Goal: Information Seeking & Learning: Learn about a topic

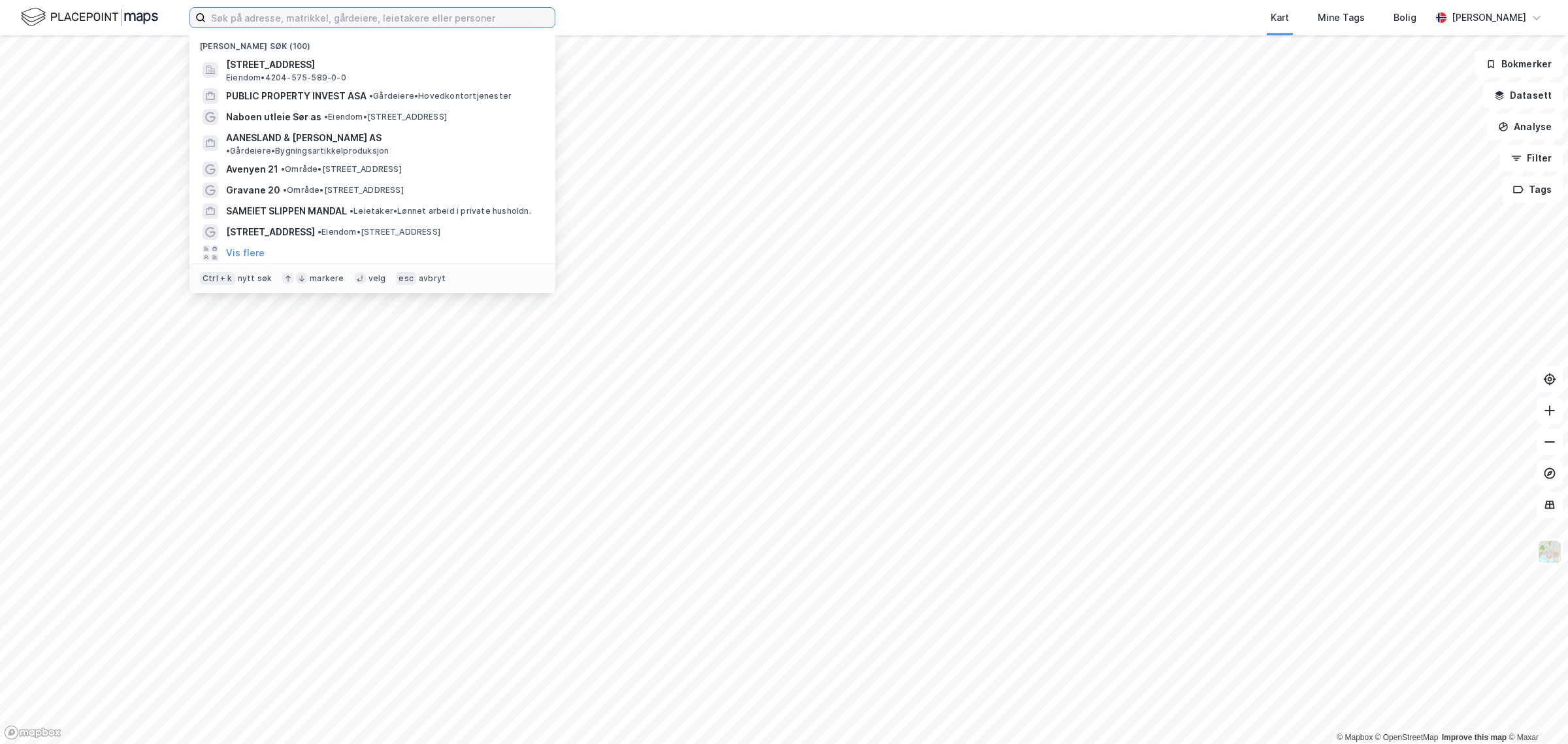
click at [274, 17] on input at bounding box center [380, 17] width 349 height 20
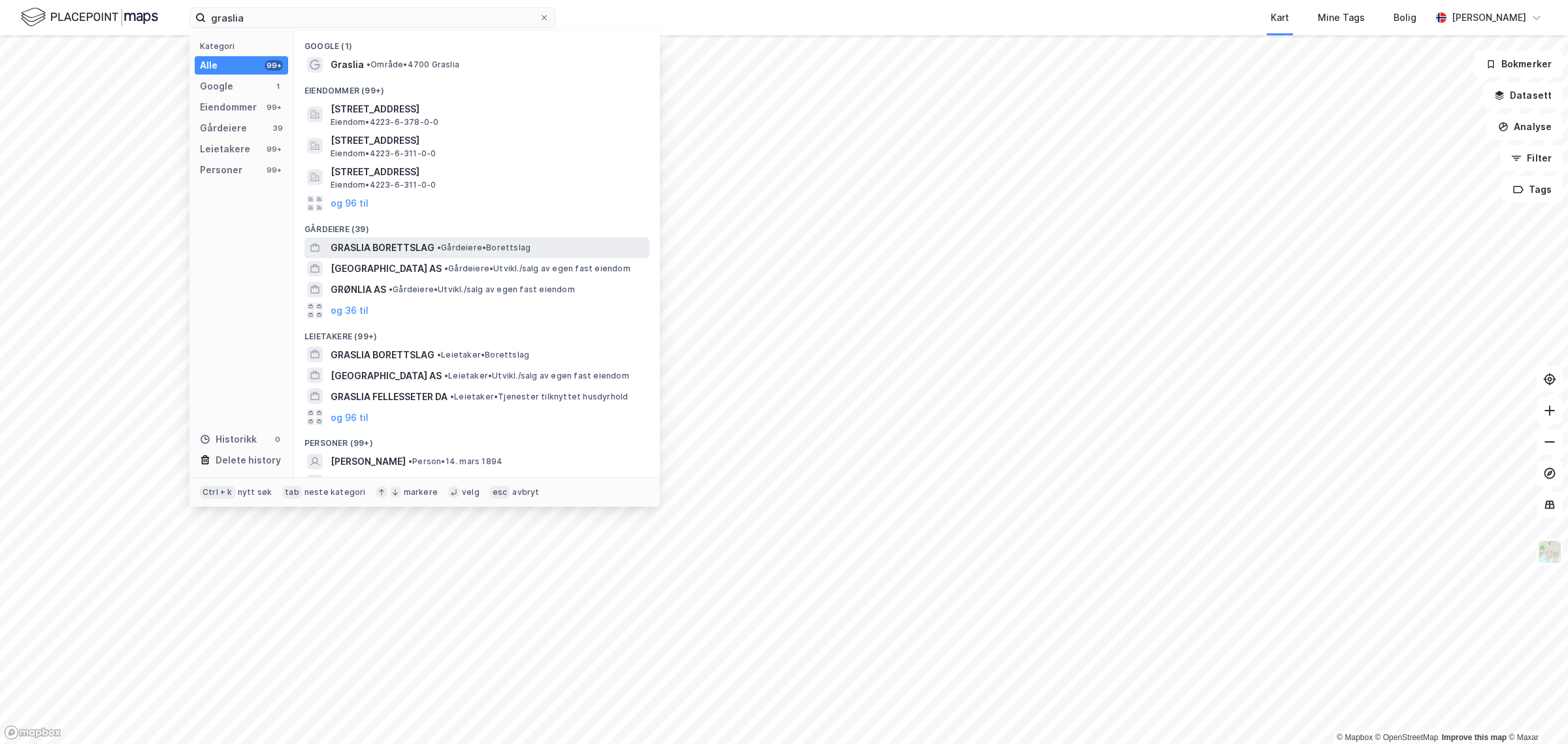
click at [361, 246] on span "GRASLIA BORETTSLAG" at bounding box center [383, 248] width 104 height 16
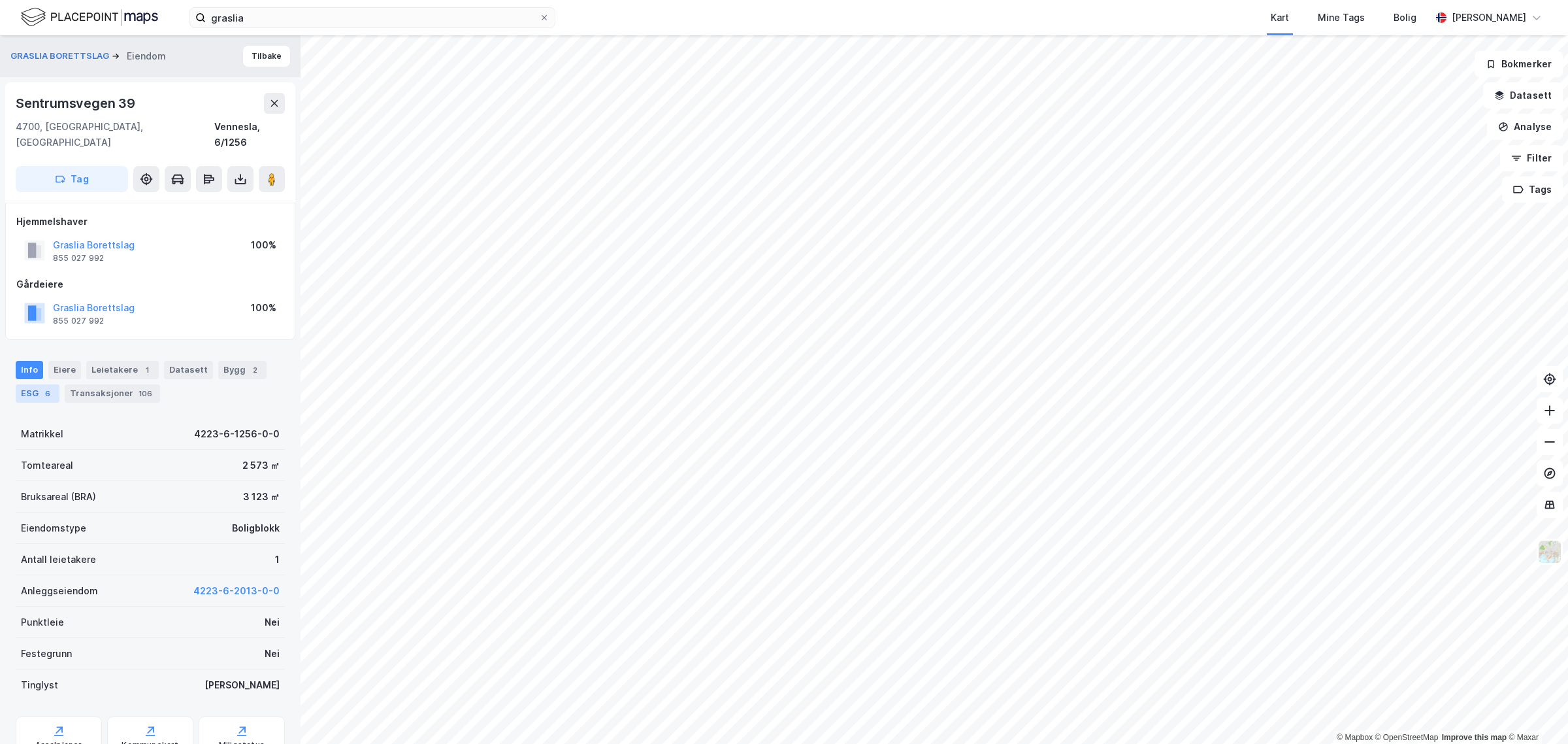
click at [37, 385] on div "ESG 6" at bounding box center [38, 393] width 44 height 18
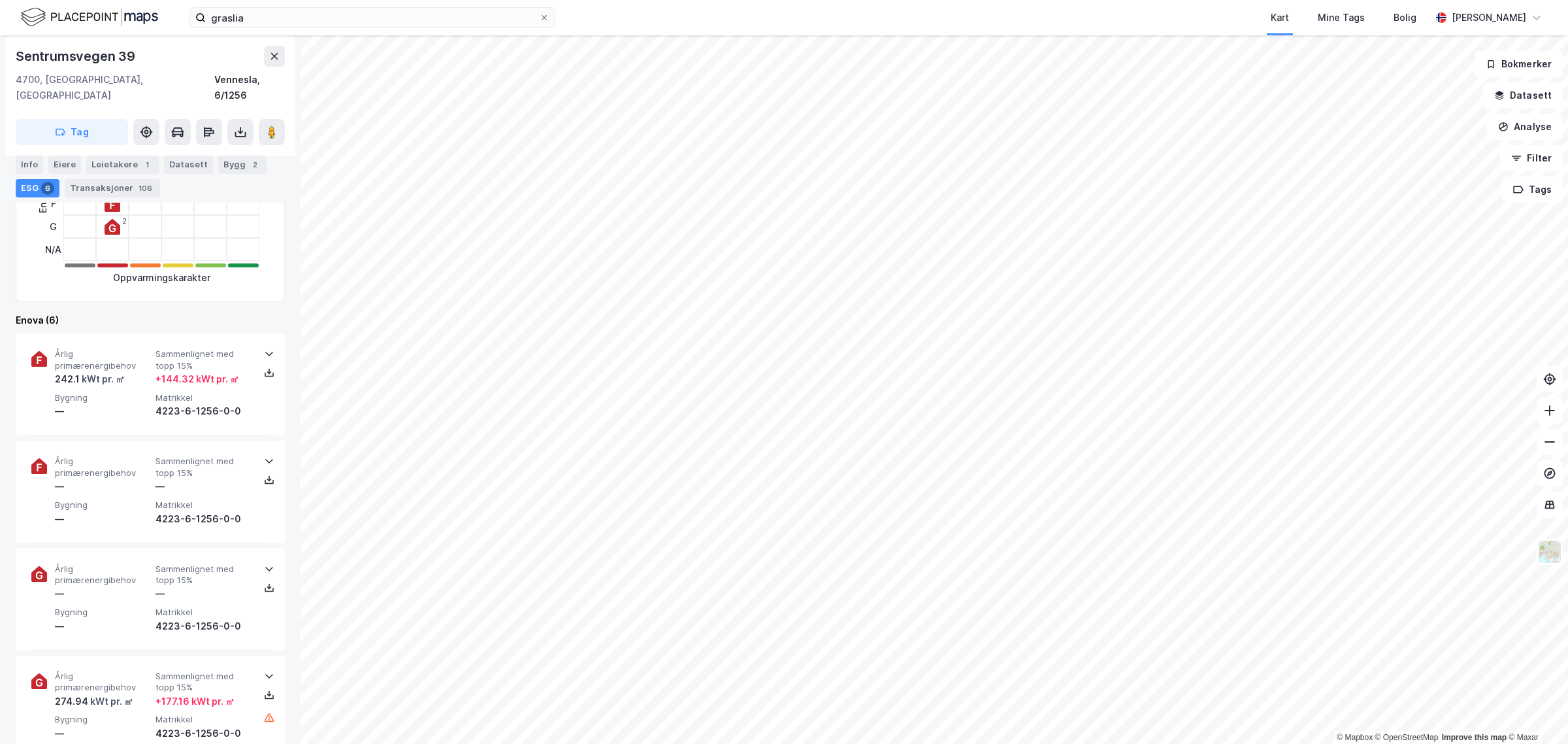
scroll to position [347, 0]
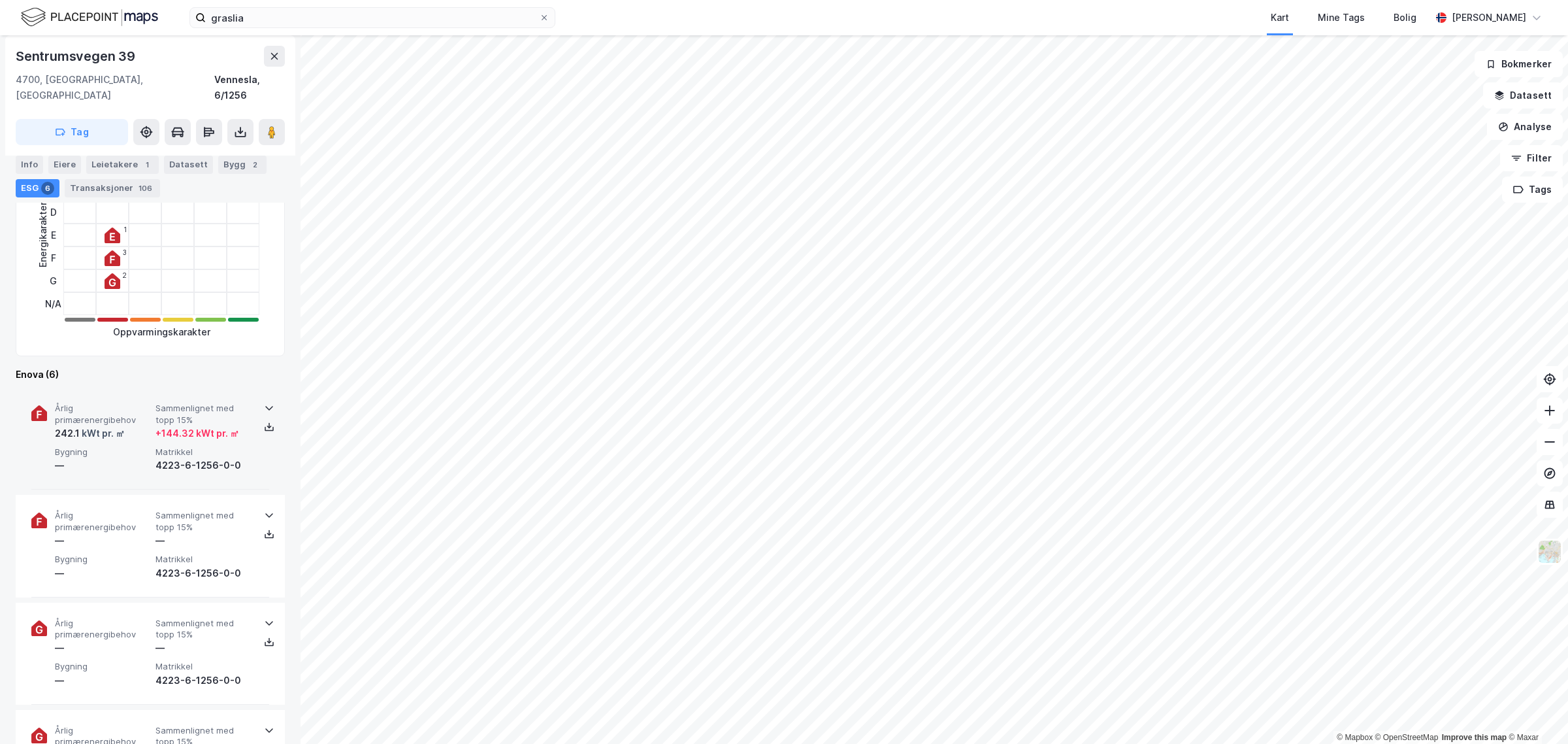
click at [264, 403] on icon at bounding box center [269, 407] width 10 height 10
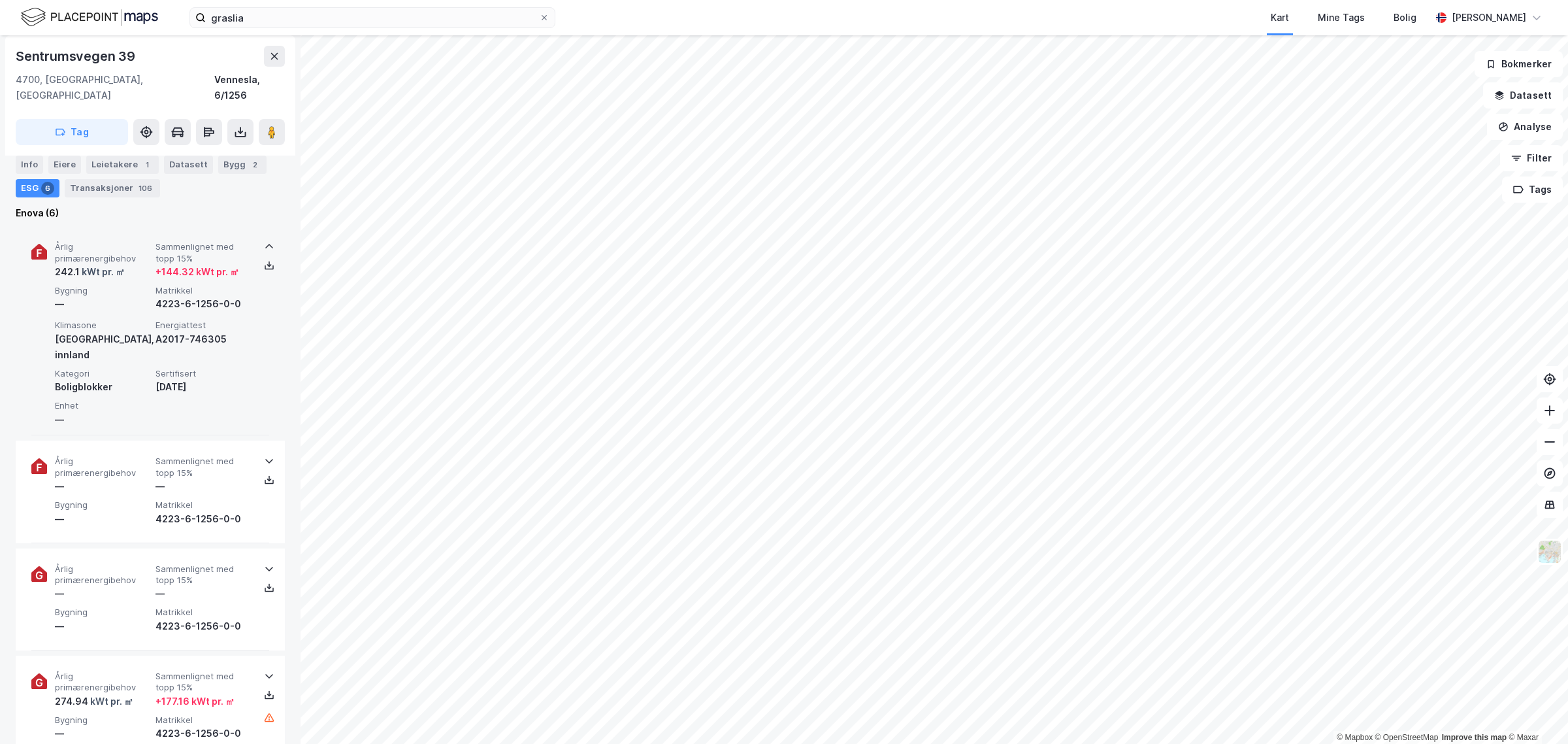
scroll to position [510, 0]
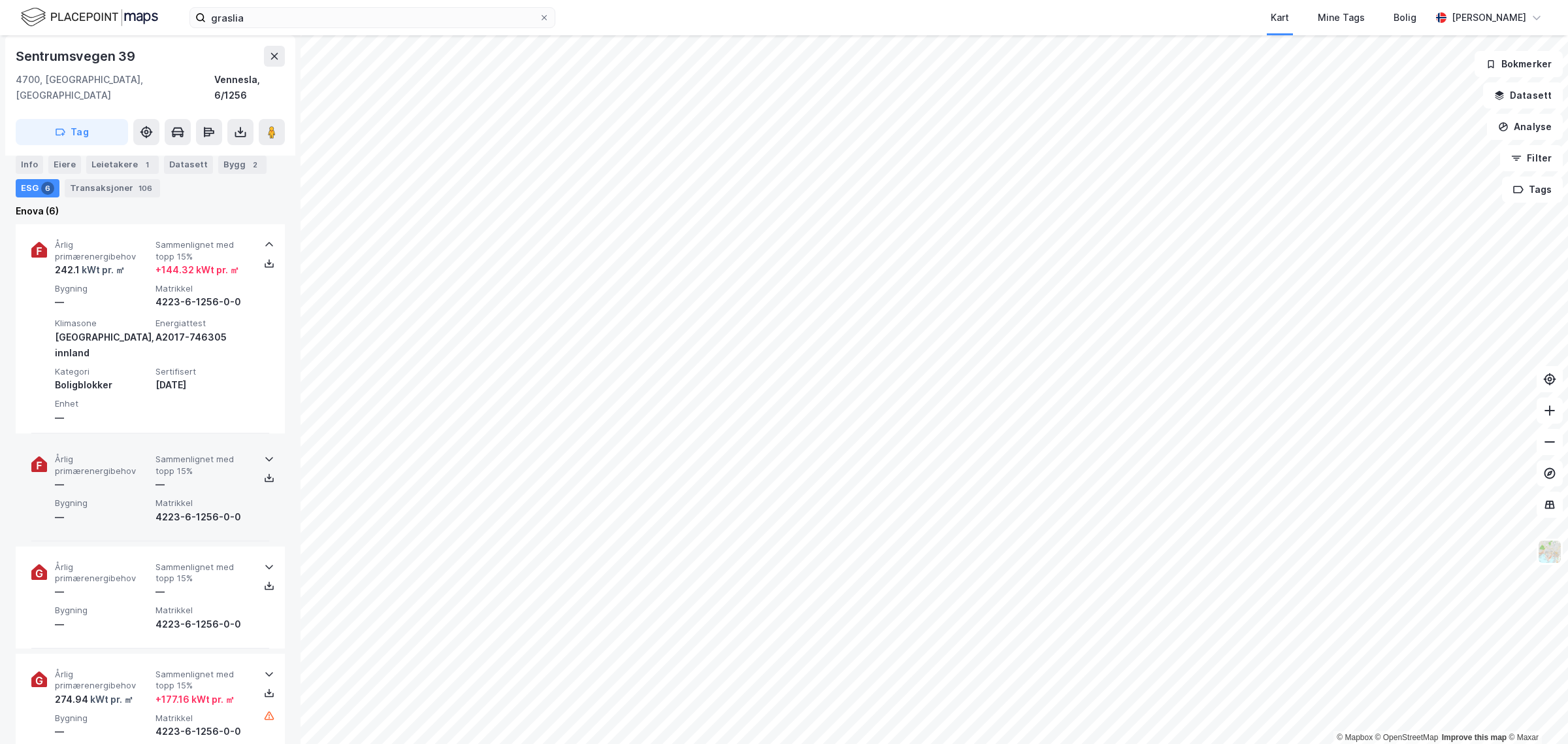
click at [264, 454] on icon at bounding box center [269, 459] width 10 height 10
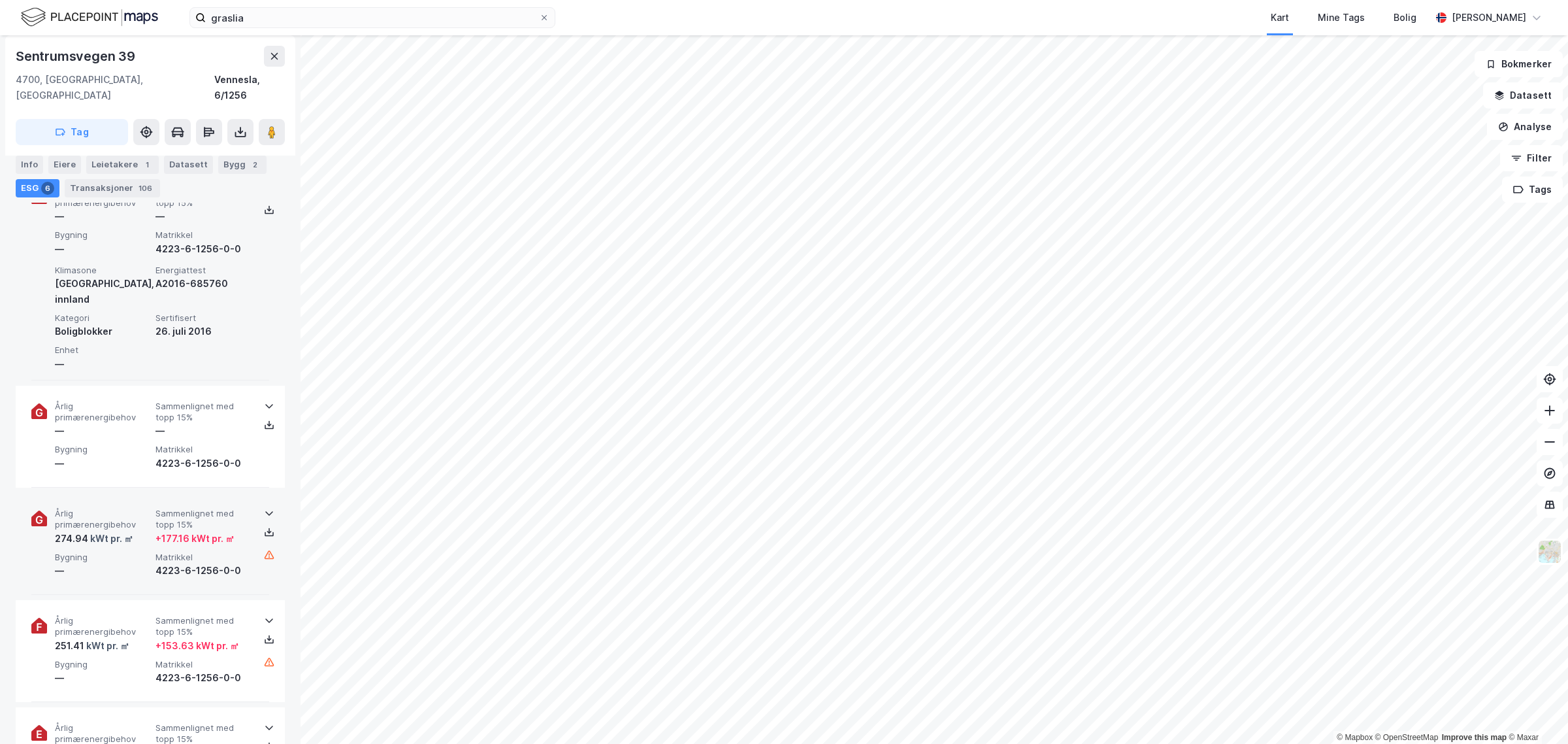
scroll to position [782, 0]
click at [264, 504] on icon at bounding box center [269, 509] width 10 height 10
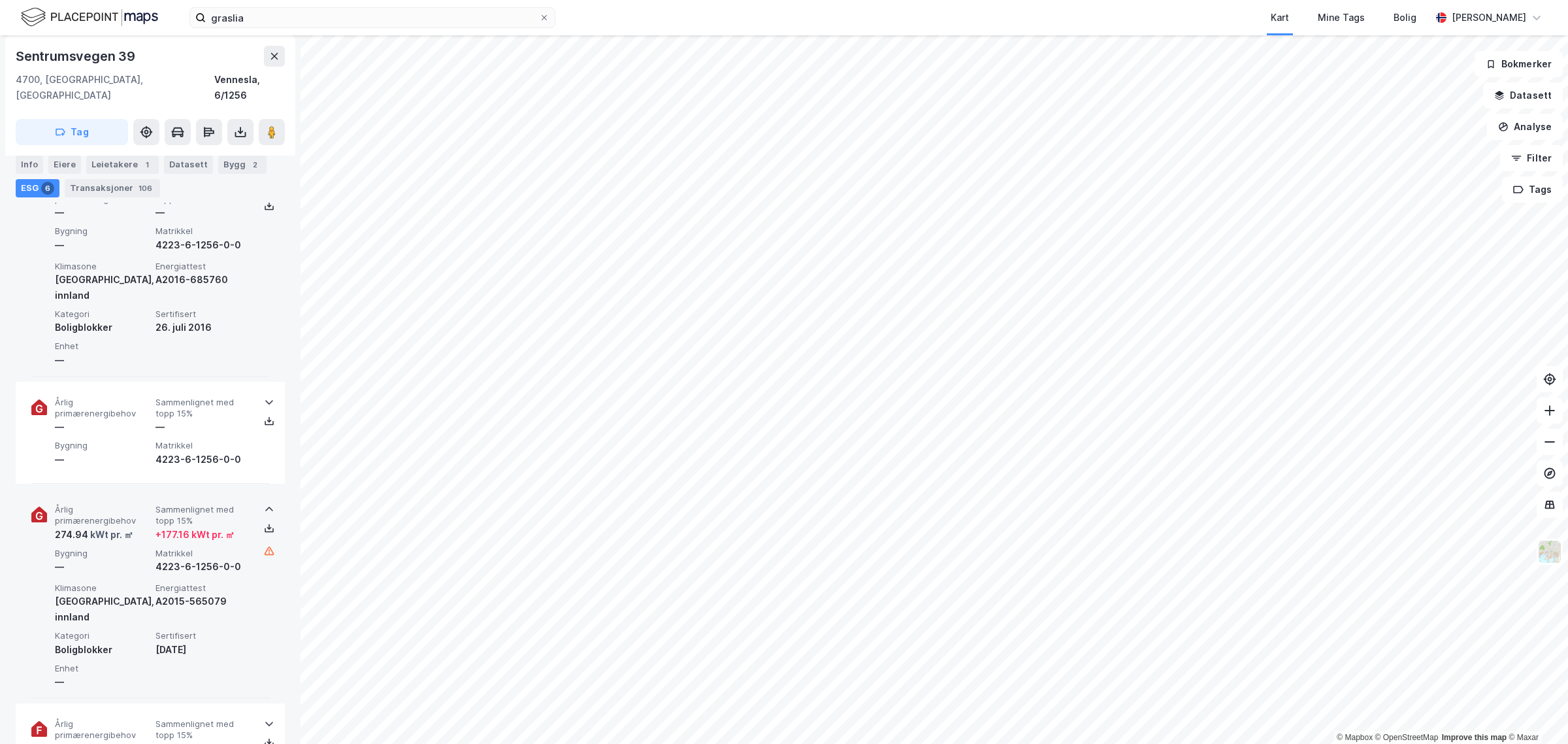
click at [266, 504] on icon at bounding box center [269, 509] width 10 height 10
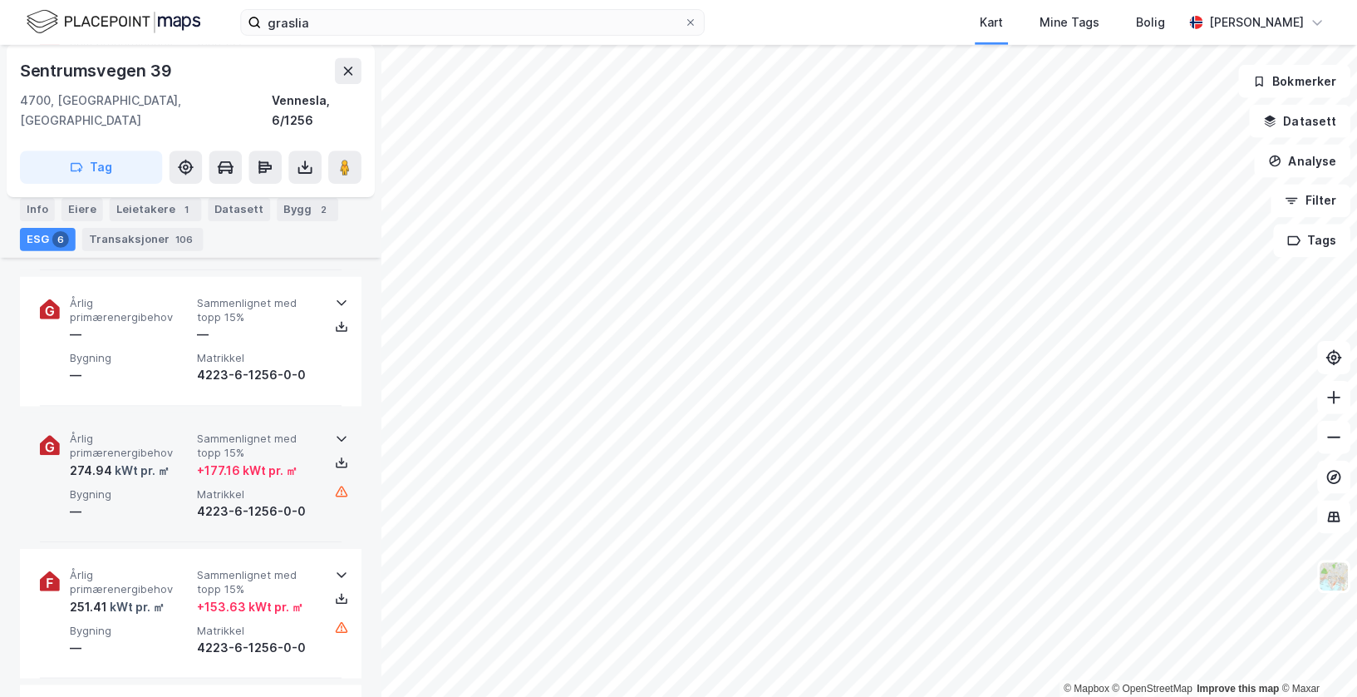
scroll to position [1202, 0]
click at [106, 73] on div "Sentrumsvegen 39" at bounding box center [97, 71] width 155 height 27
copy div "Sentrumsvegen"
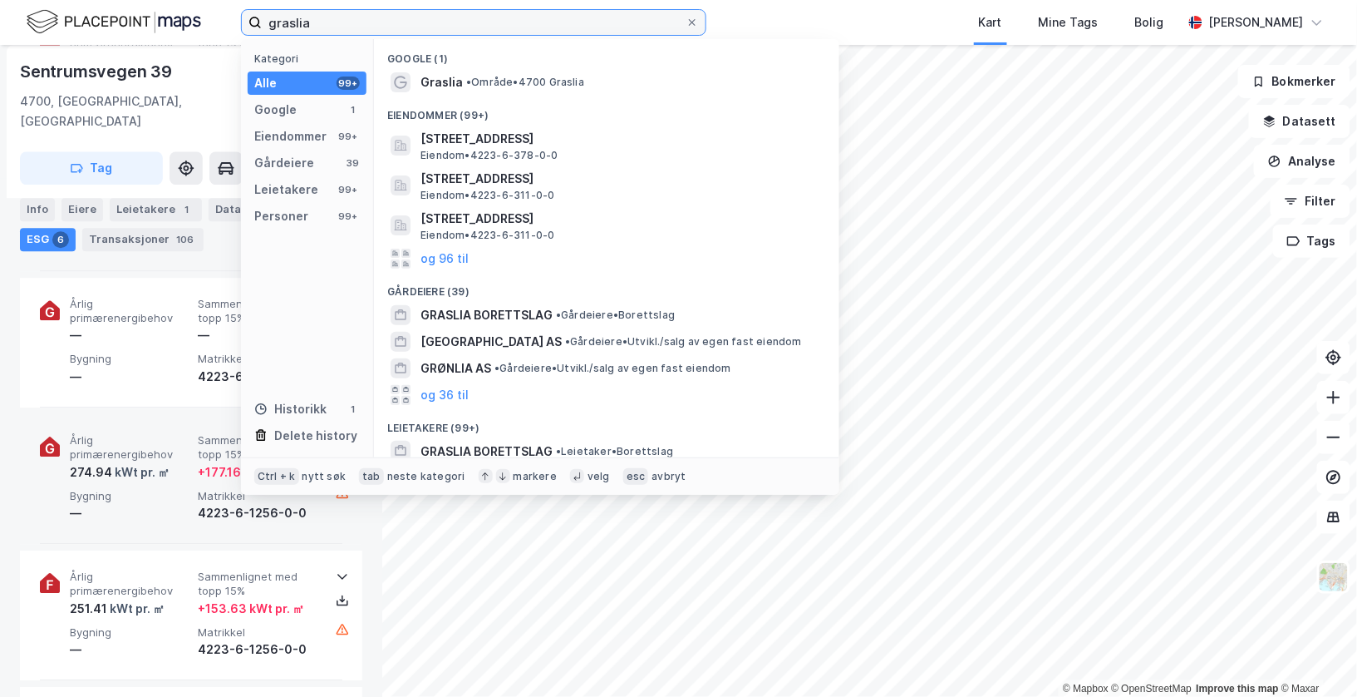
drag, startPoint x: 321, startPoint y: 15, endPoint x: 238, endPoint y: 15, distance: 83.1
click at [238, 15] on div "graslia Kategori Alle 99+ Google 1 Eiendommer 99+ Gårdeiere 39 Leietakere 99+ P…" at bounding box center [678, 22] width 1357 height 45
paste input "Sentrumsvegen"
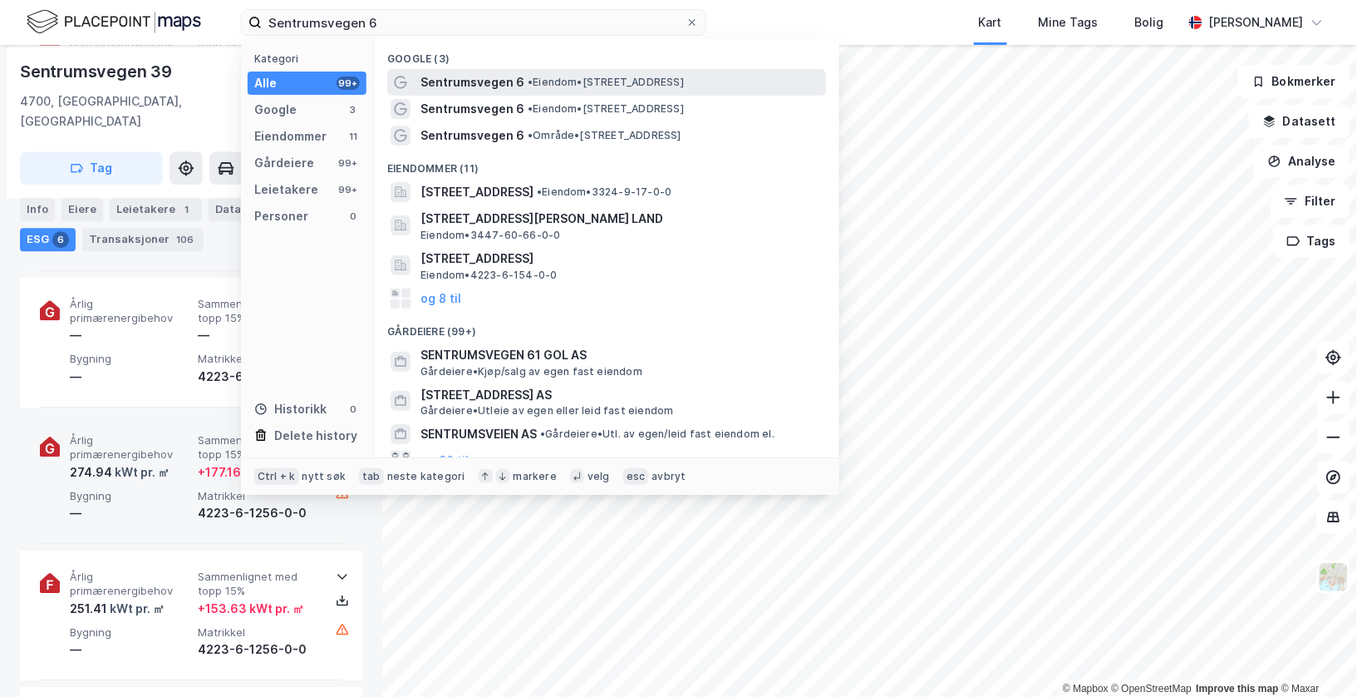
click at [484, 81] on span "Sentrumsvegen 6" at bounding box center [473, 82] width 104 height 20
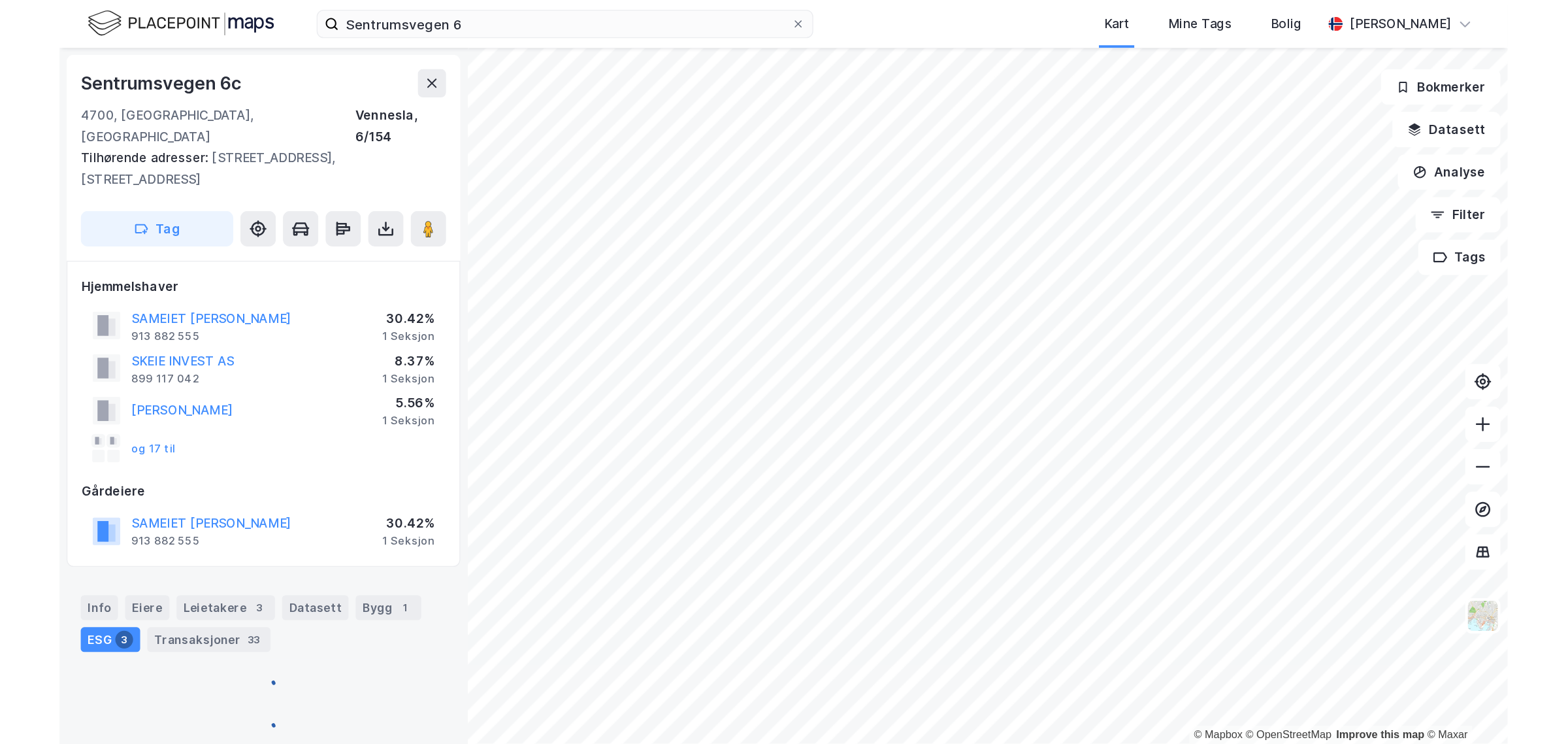
scroll to position [31, 0]
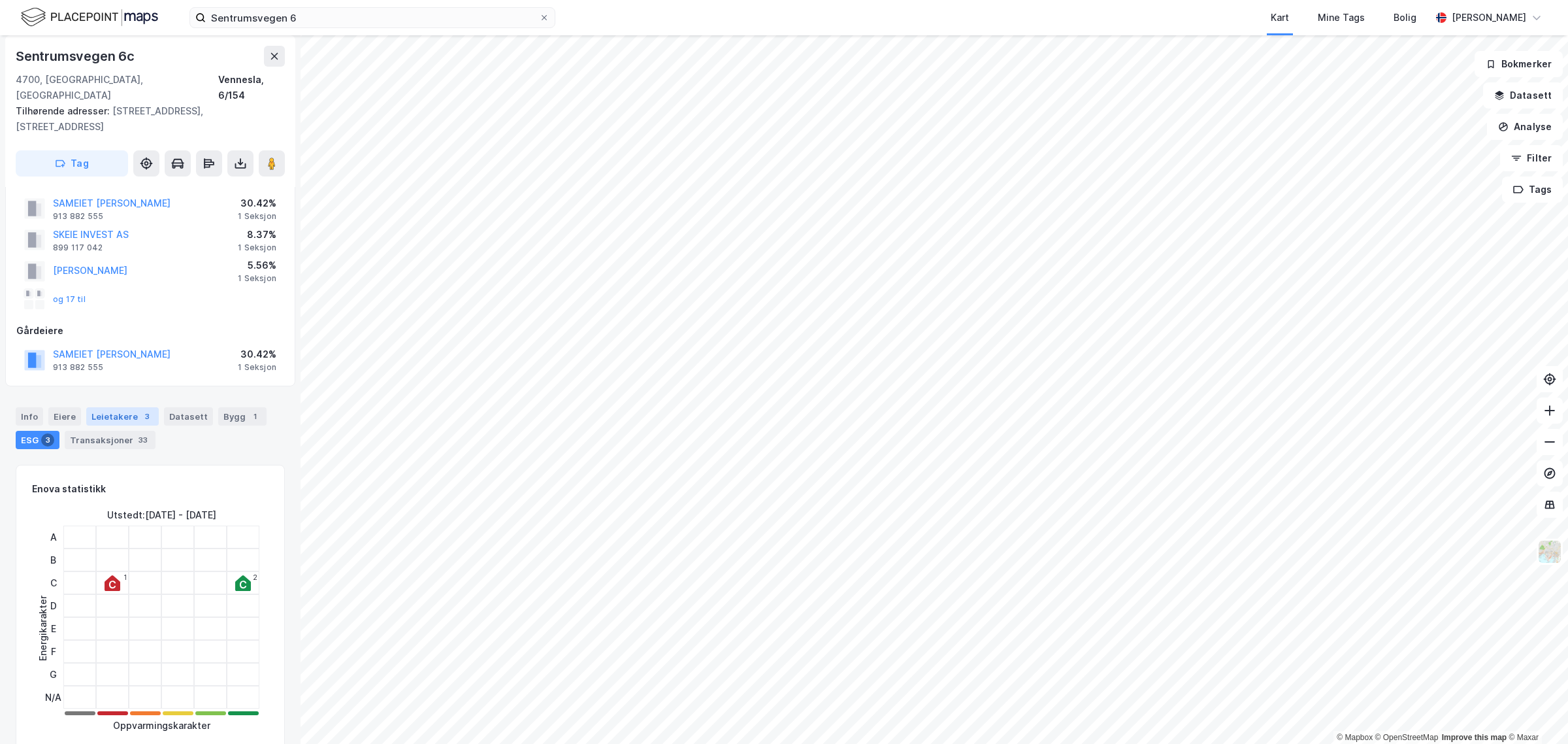
click at [116, 407] on div "Leietakere 3" at bounding box center [123, 416] width 72 height 18
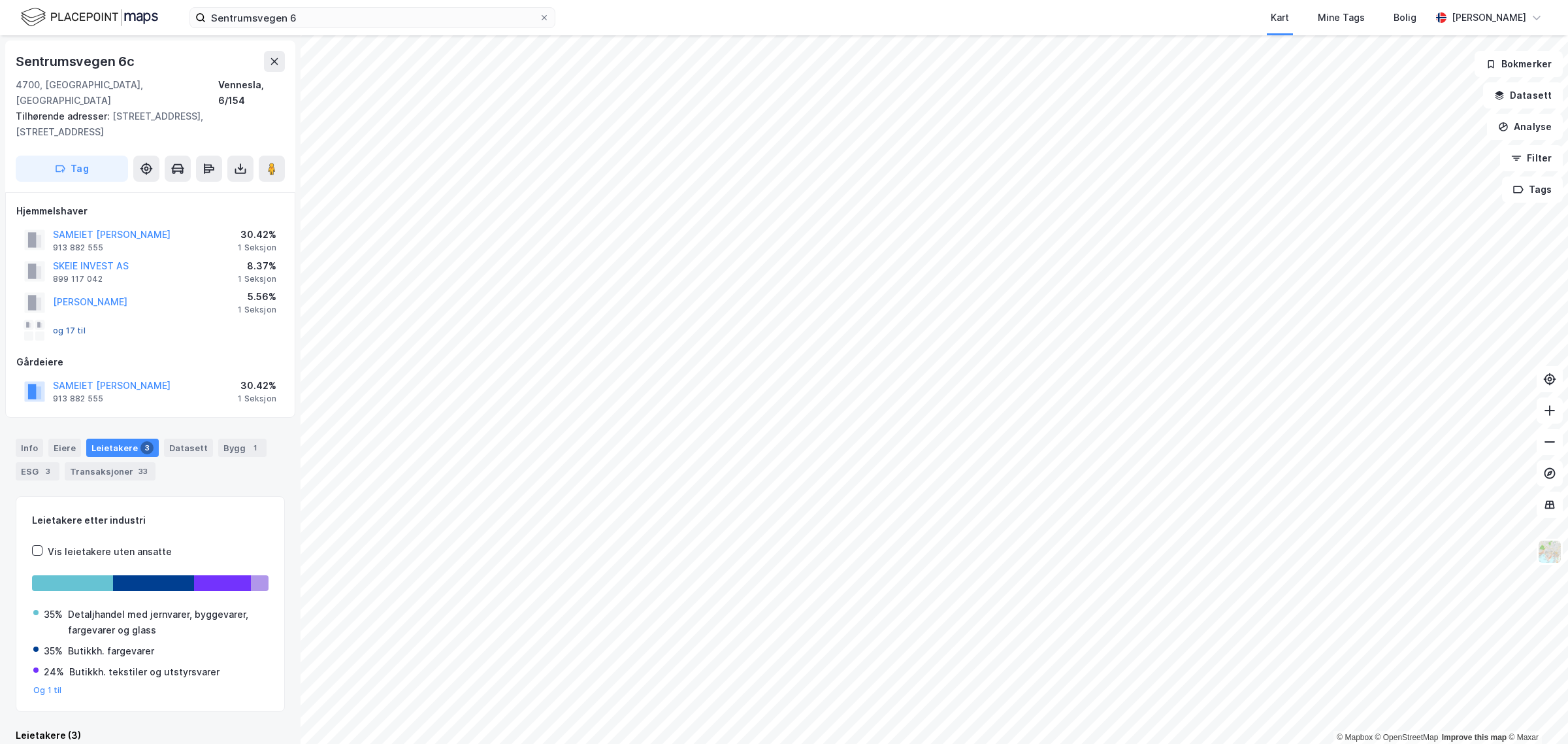
click at [0, 0] on button "og 17 til" at bounding box center [0, 0] width 0 height 0
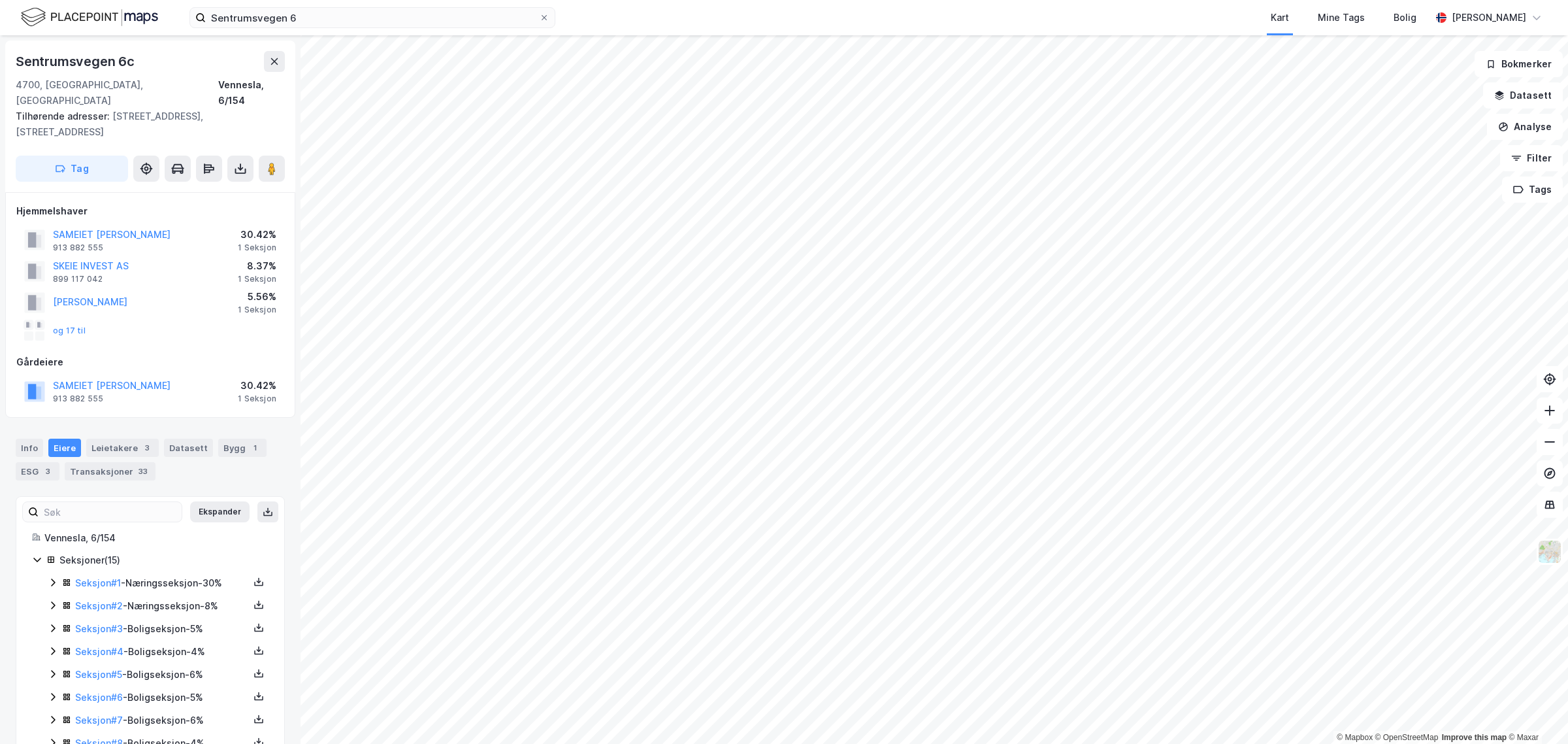
scroll to position [192, 0]
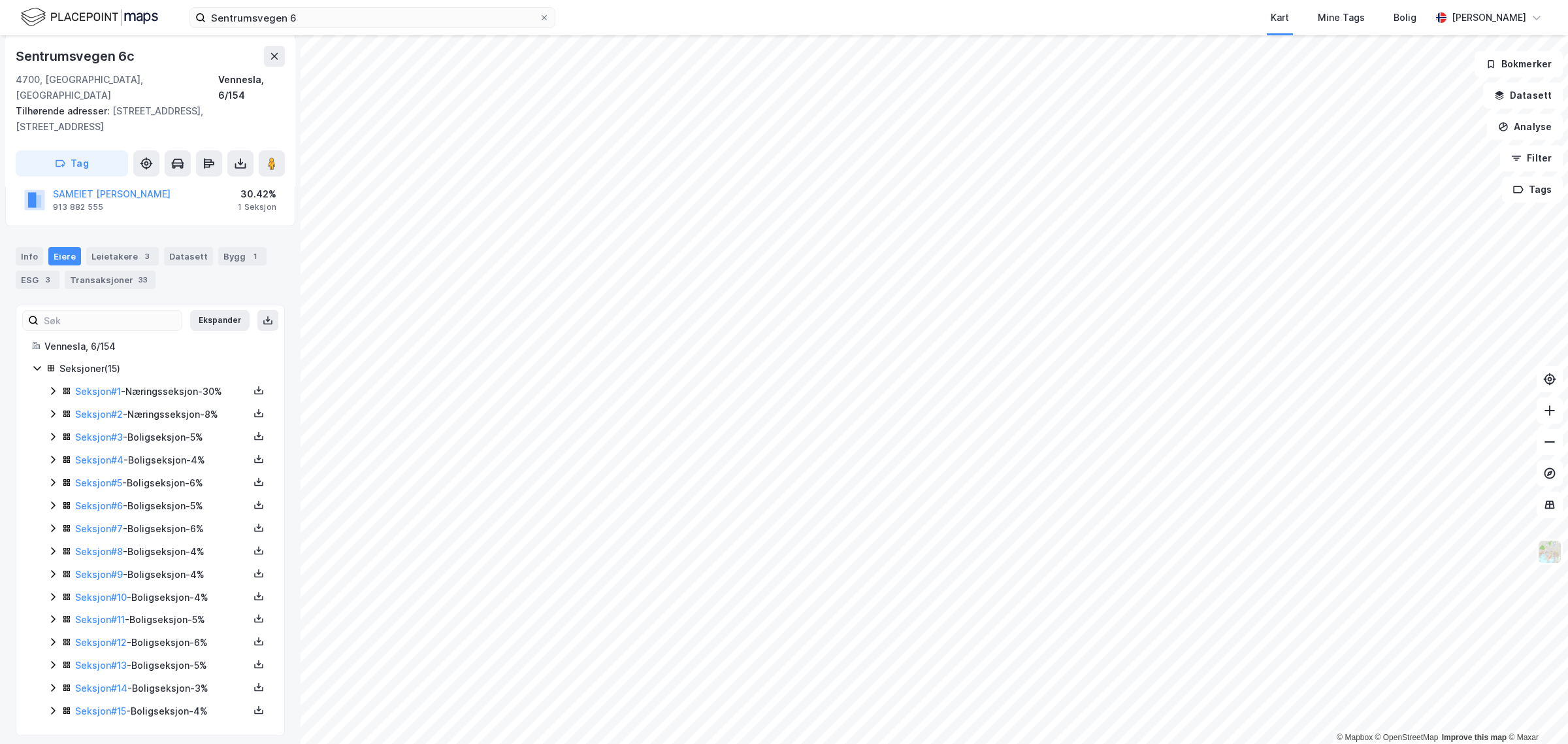
click at [53, 385] on icon at bounding box center [53, 390] width 10 height 10
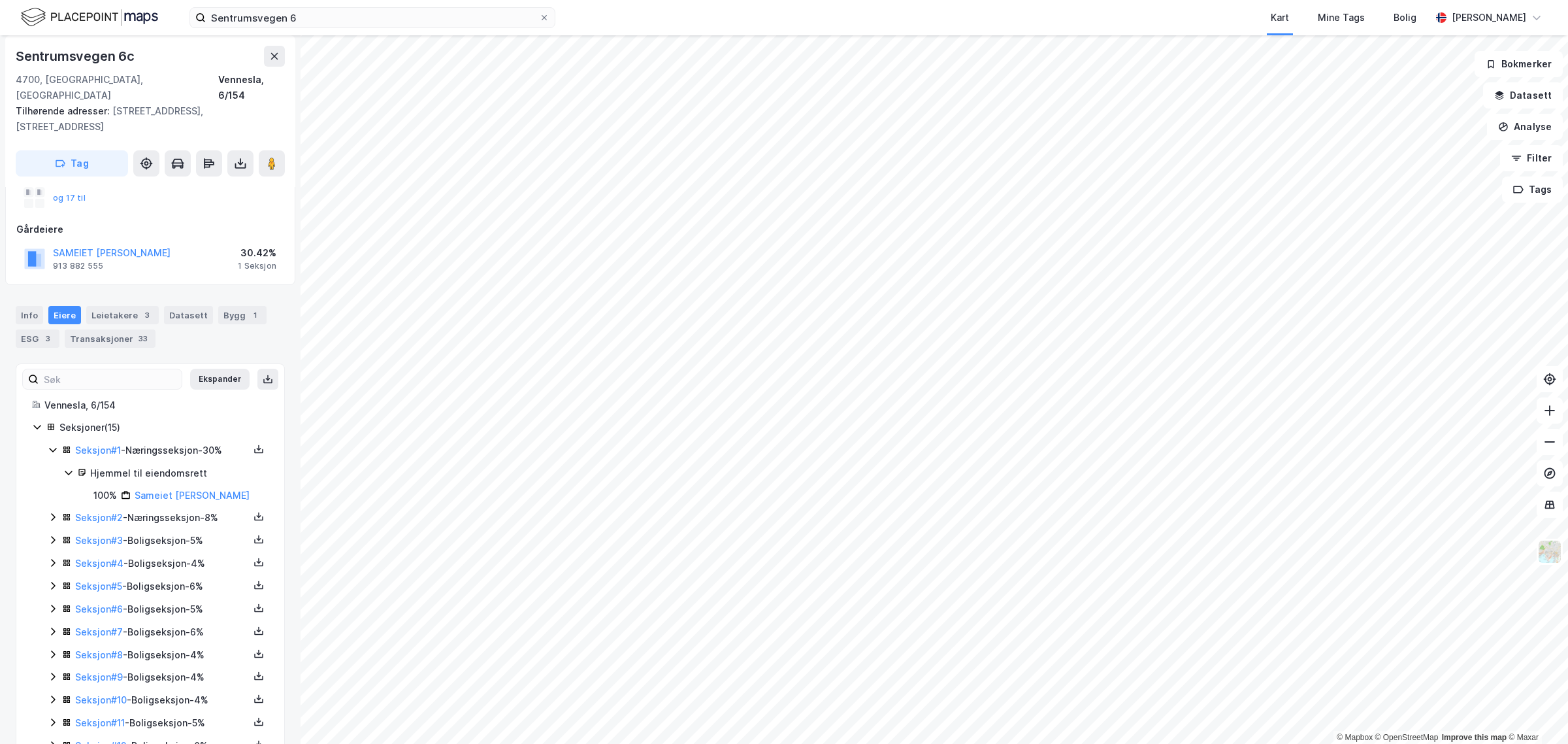
scroll to position [128, 0]
click at [236, 311] on div "Bygg 1" at bounding box center [243, 319] width 49 height 18
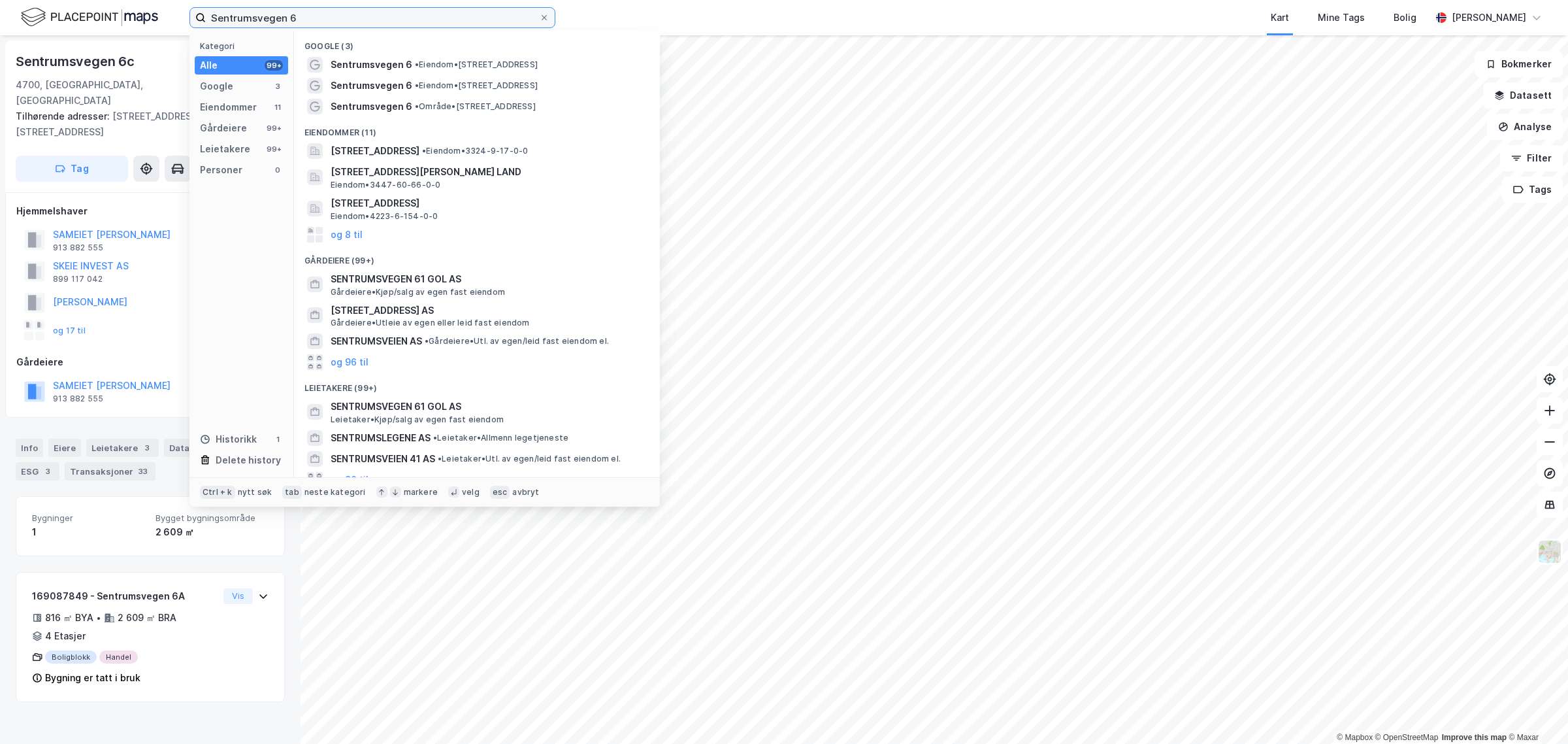
drag, startPoint x: 358, startPoint y: 11, endPoint x: 90, endPoint y: 15, distance: 268.0
click at [90, 15] on div "Sentrumsvegen 6 Kategori Alle 99+ Google 3 Eiendommer 11 Gårdeiere 99+ Leietake…" at bounding box center [784, 17] width 1568 height 35
paste input "ameiet Graslia Atrium"
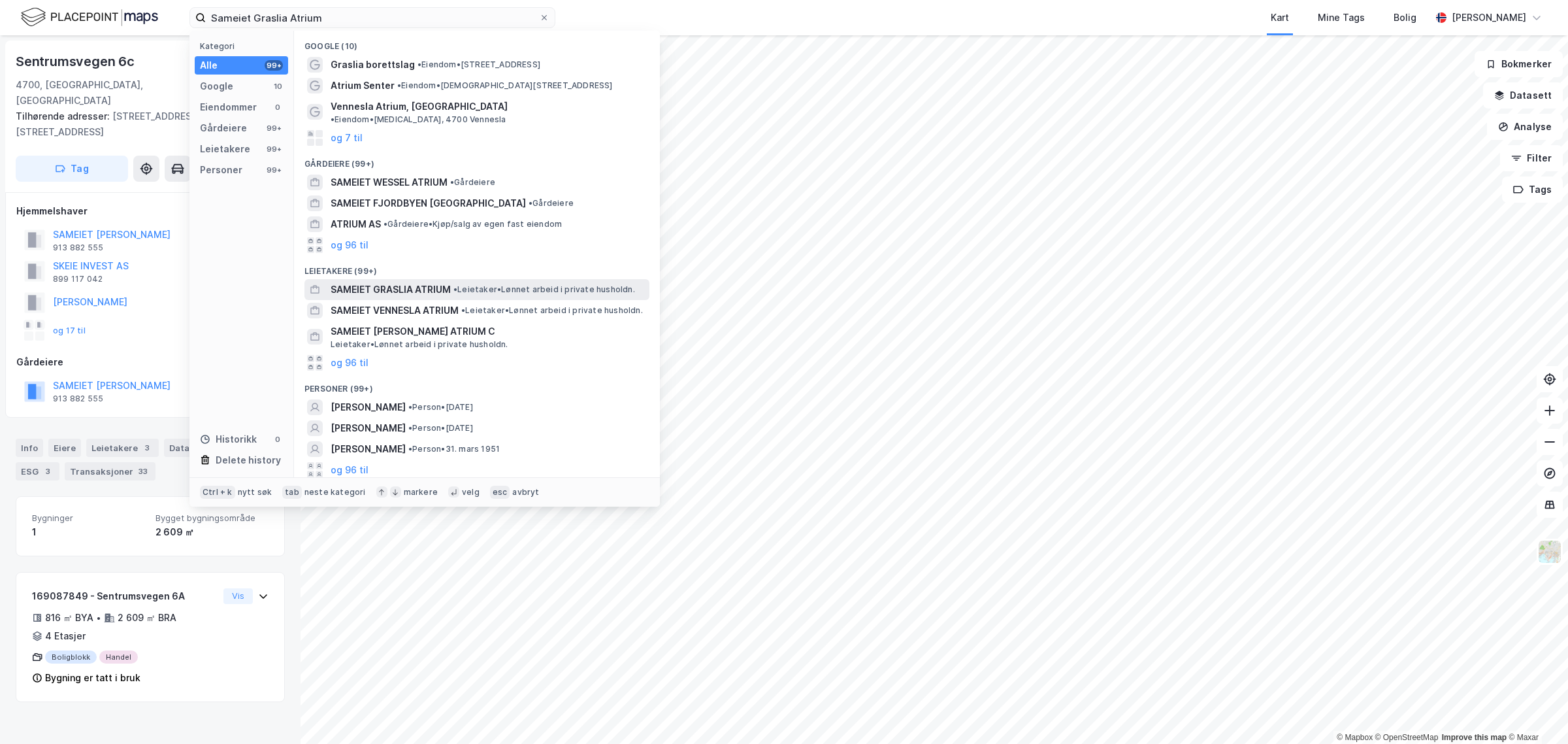
click at [370, 282] on span "SAMEIET GRASLIA ATRIUM" at bounding box center [391, 289] width 120 height 16
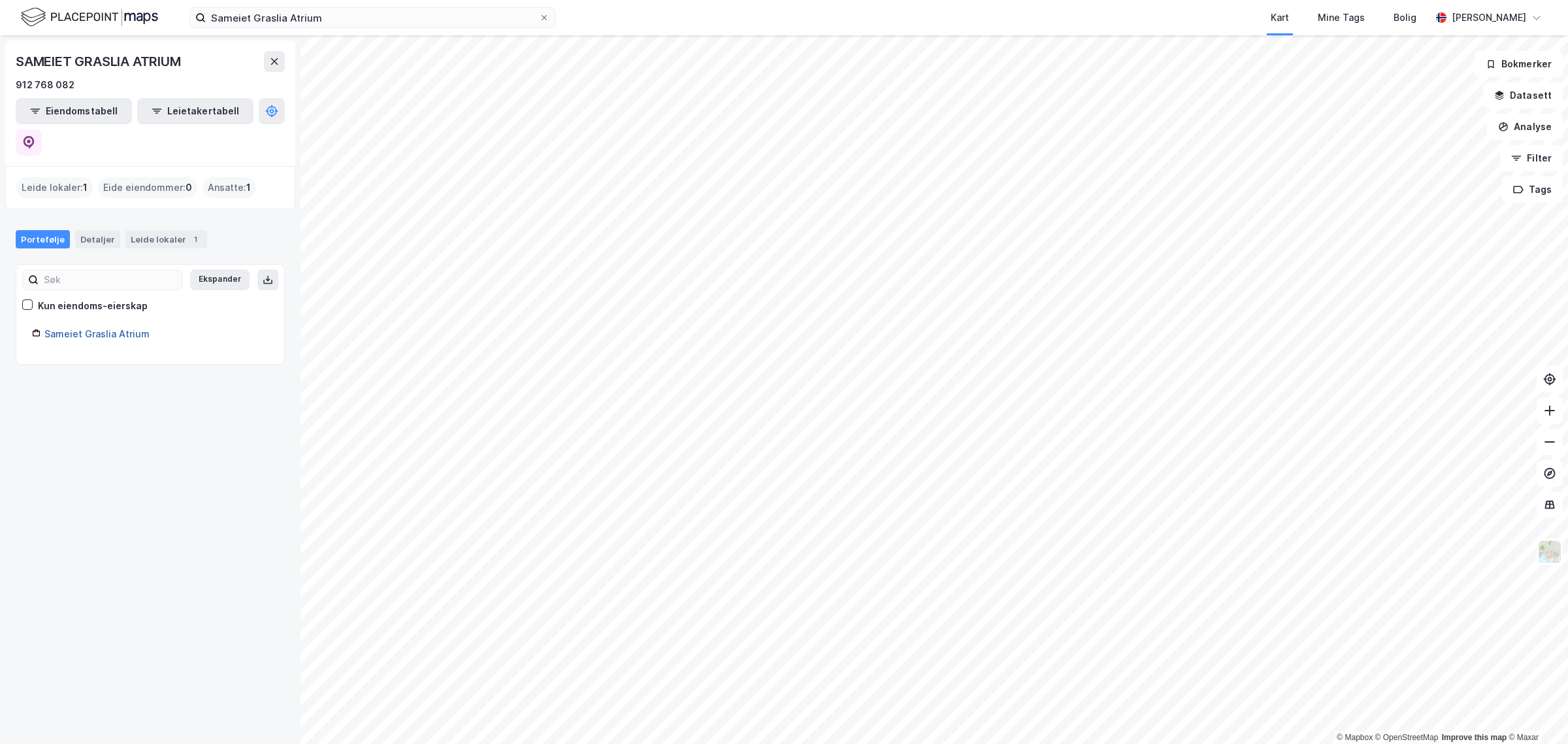
click at [87, 328] on link "Sameiet Graslia Atrium" at bounding box center [97, 333] width 105 height 11
click at [86, 328] on link "Sameiet Graslia Atrium" at bounding box center [97, 333] width 105 height 11
click at [50, 108] on button "Eiendomstabell" at bounding box center [74, 111] width 116 height 26
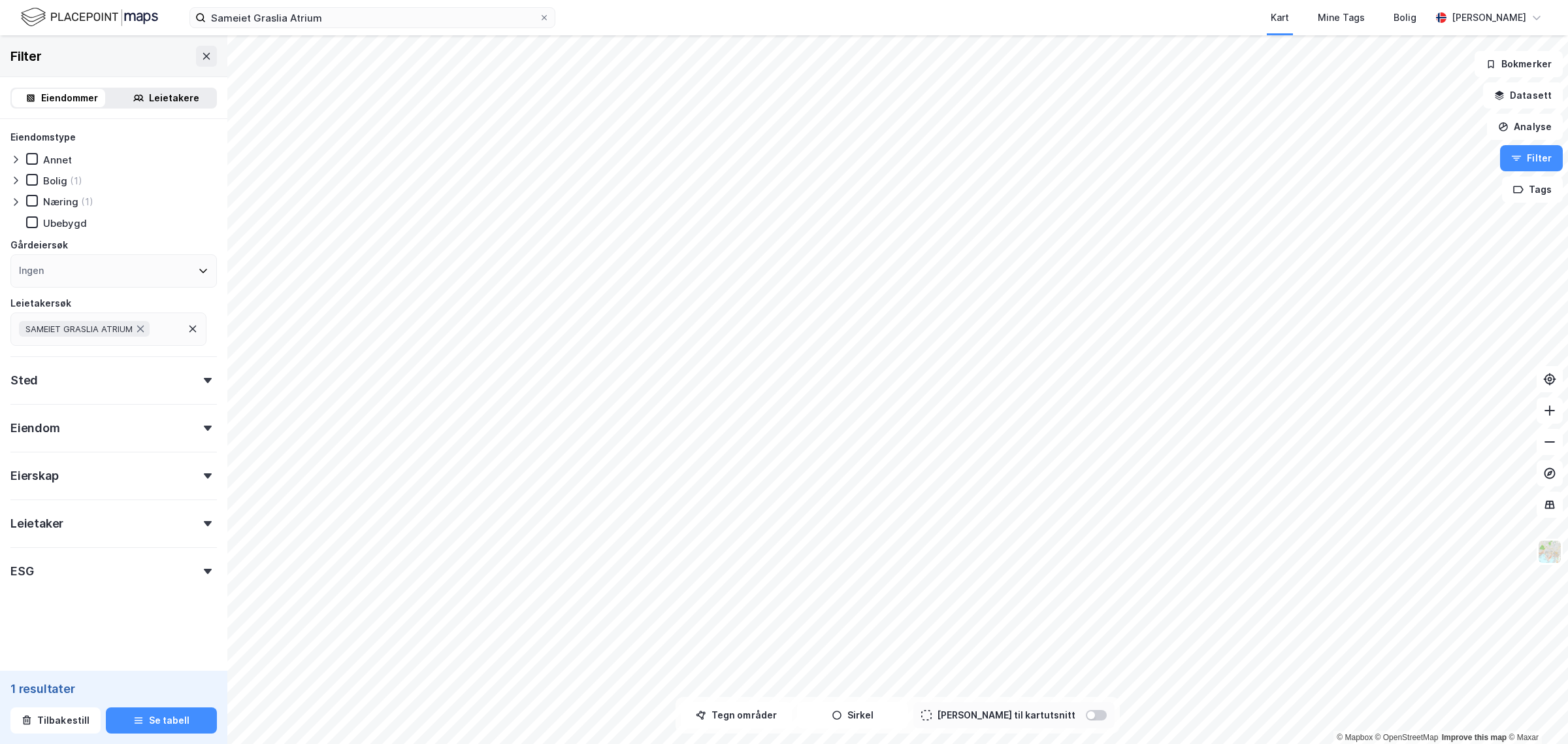
click at [204, 425] on icon at bounding box center [207, 428] width 8 height 6
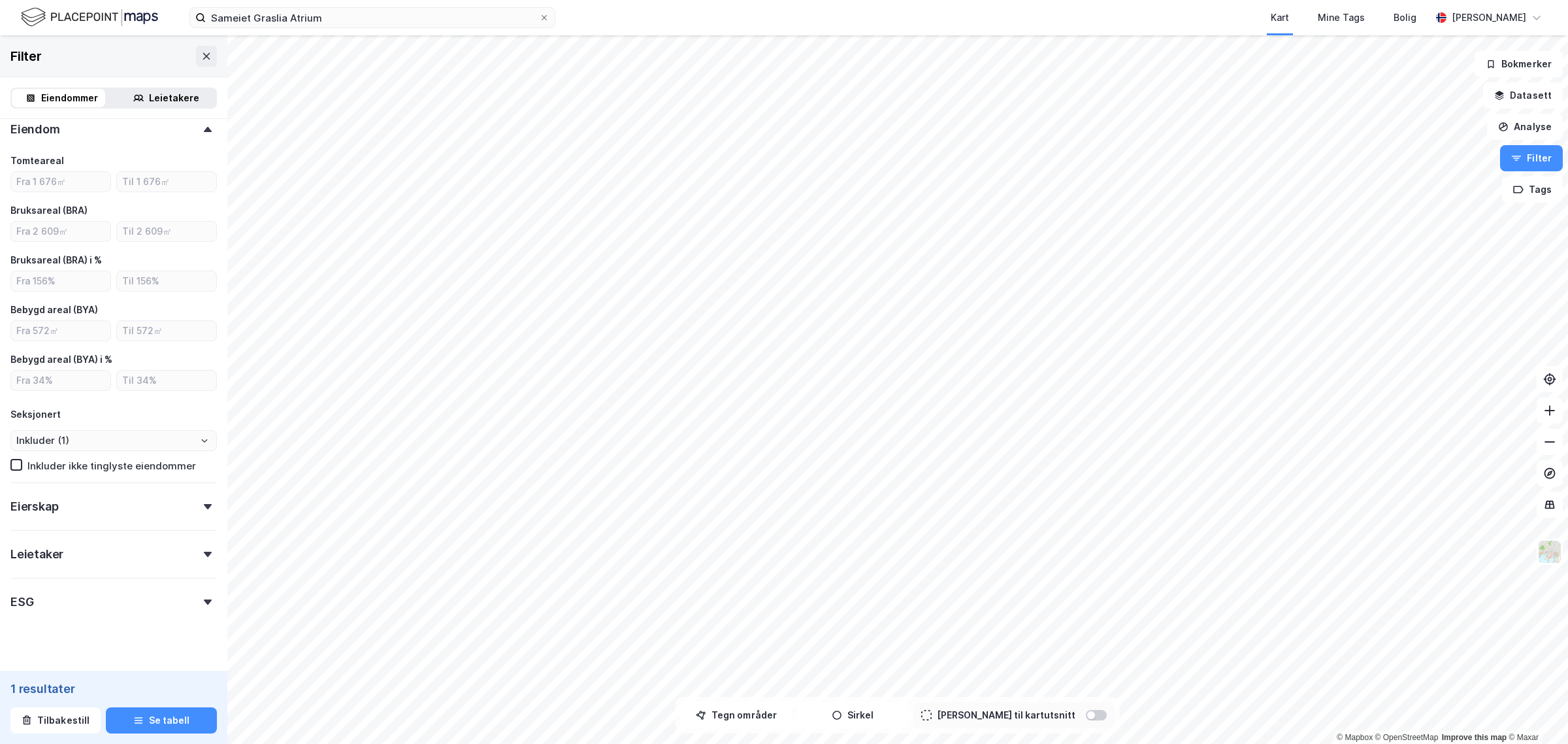
scroll to position [300, 0]
click at [193, 506] on div "Eierskap" at bounding box center [113, 500] width 207 height 37
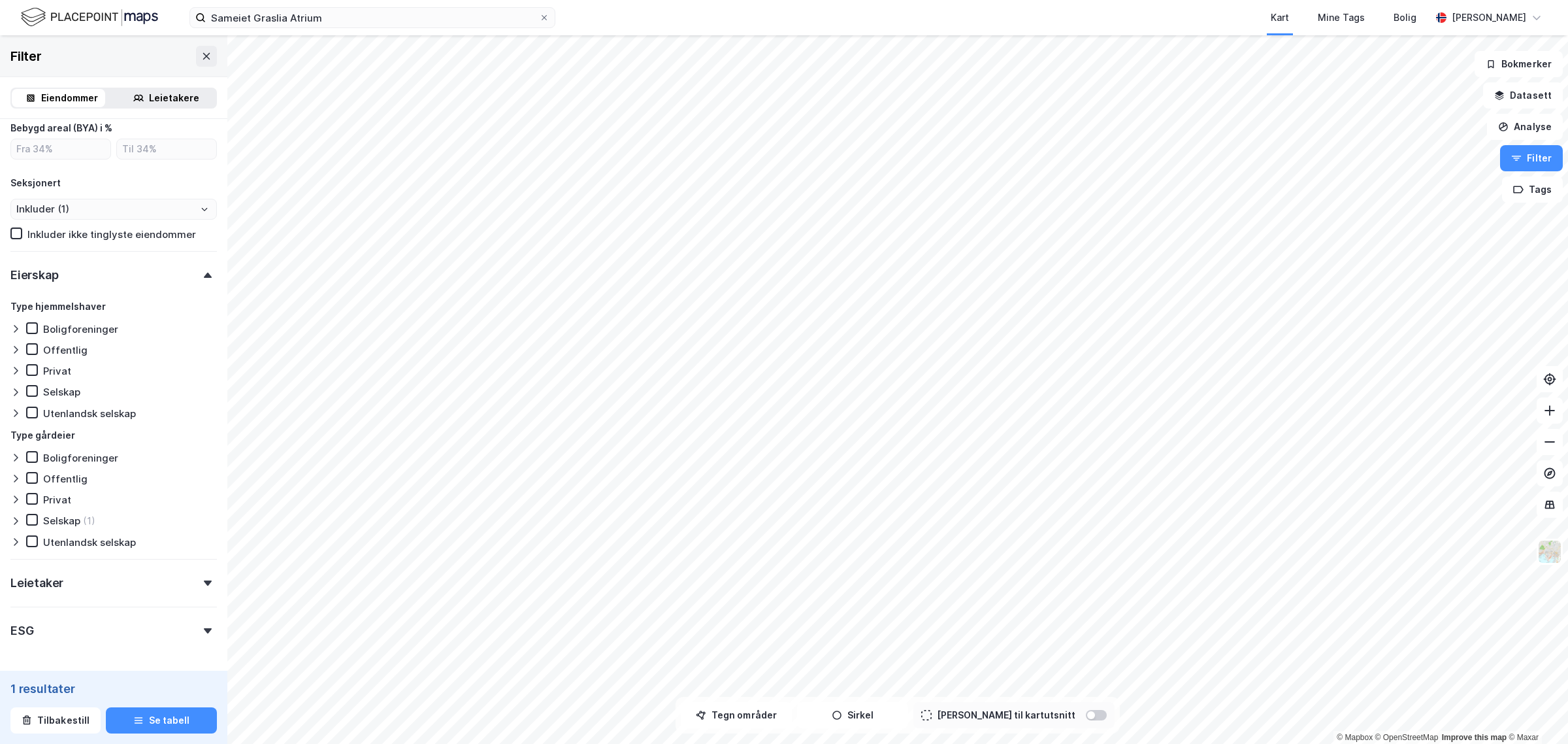
scroll to position [571, 0]
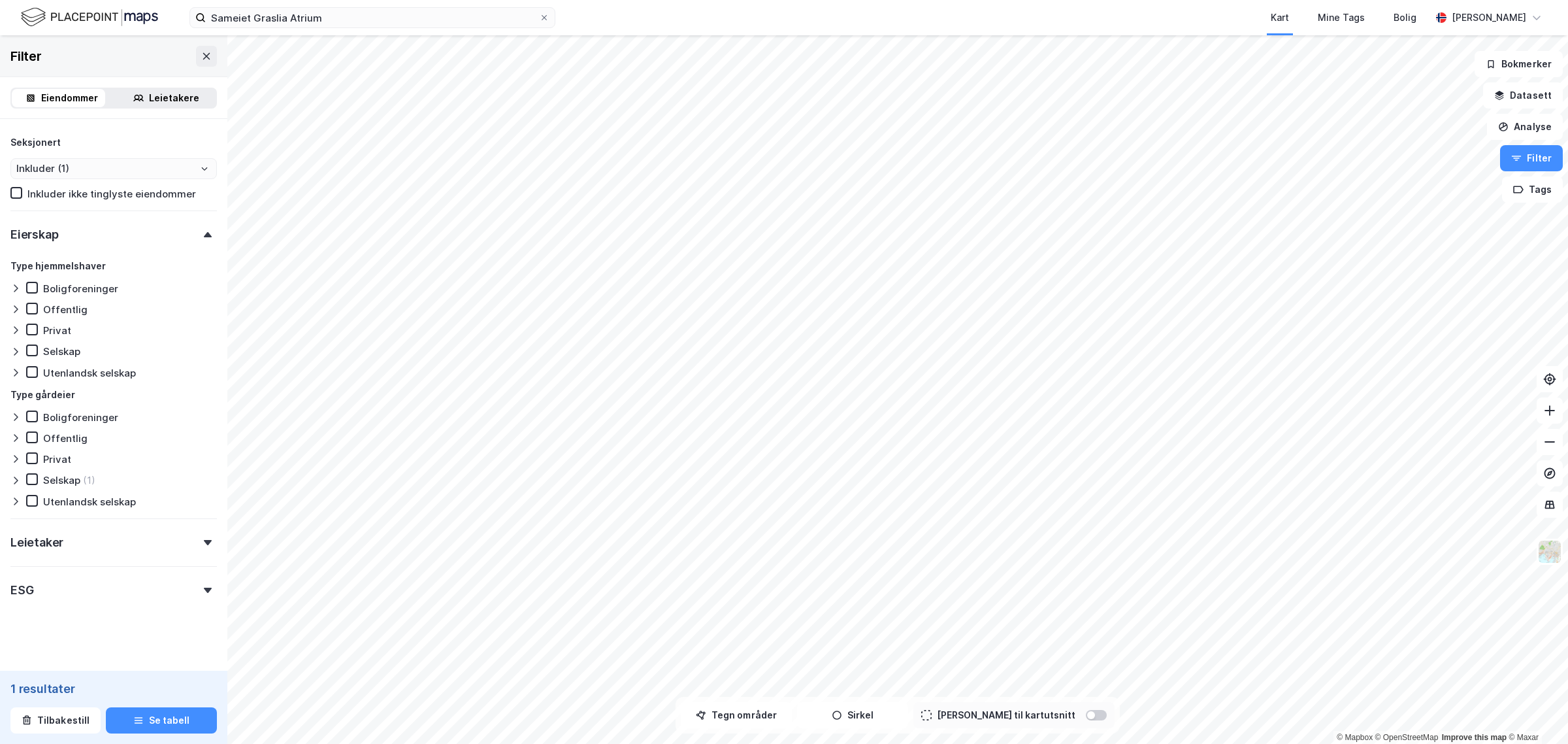
click at [204, 540] on icon at bounding box center [207, 543] width 8 height 6
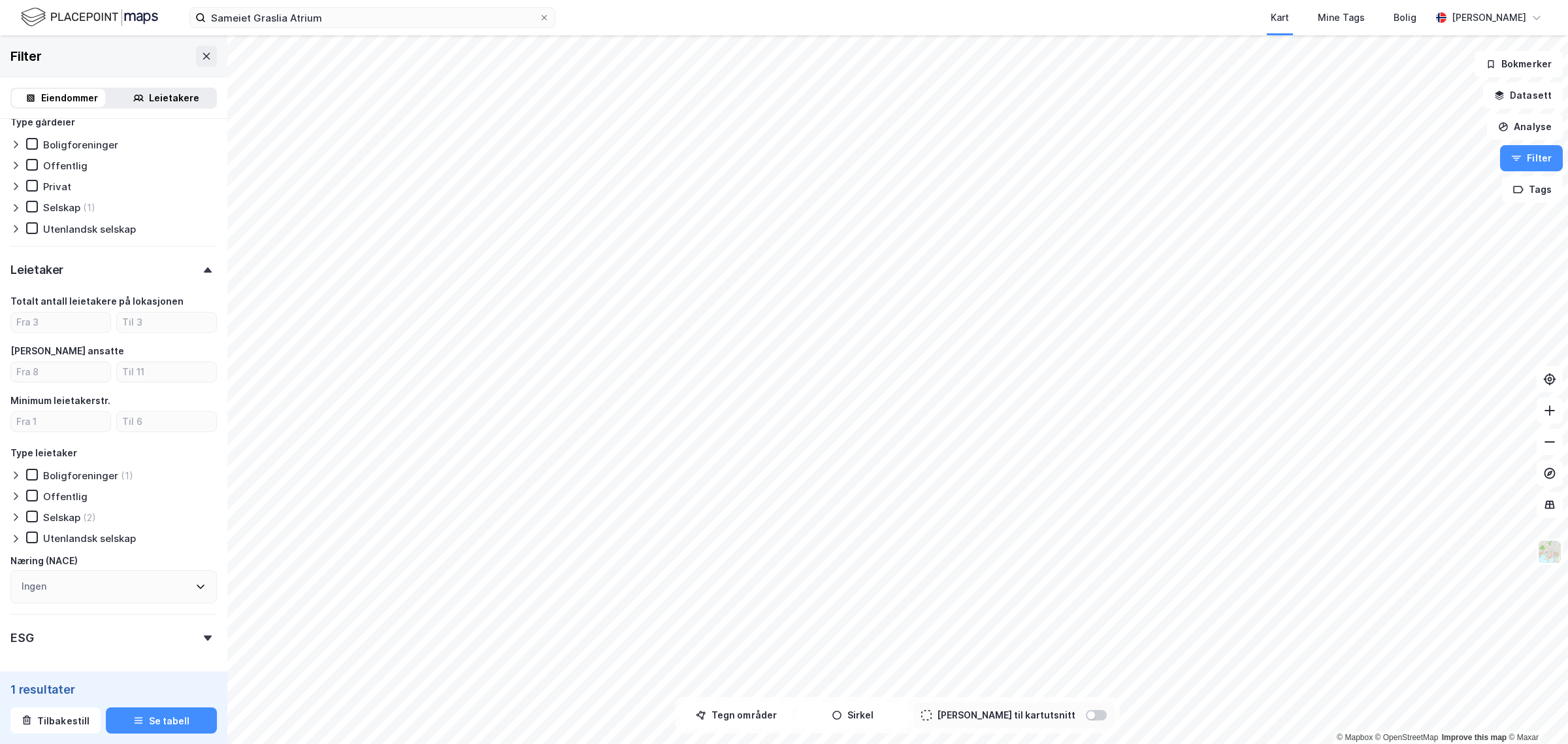
scroll to position [889, 0]
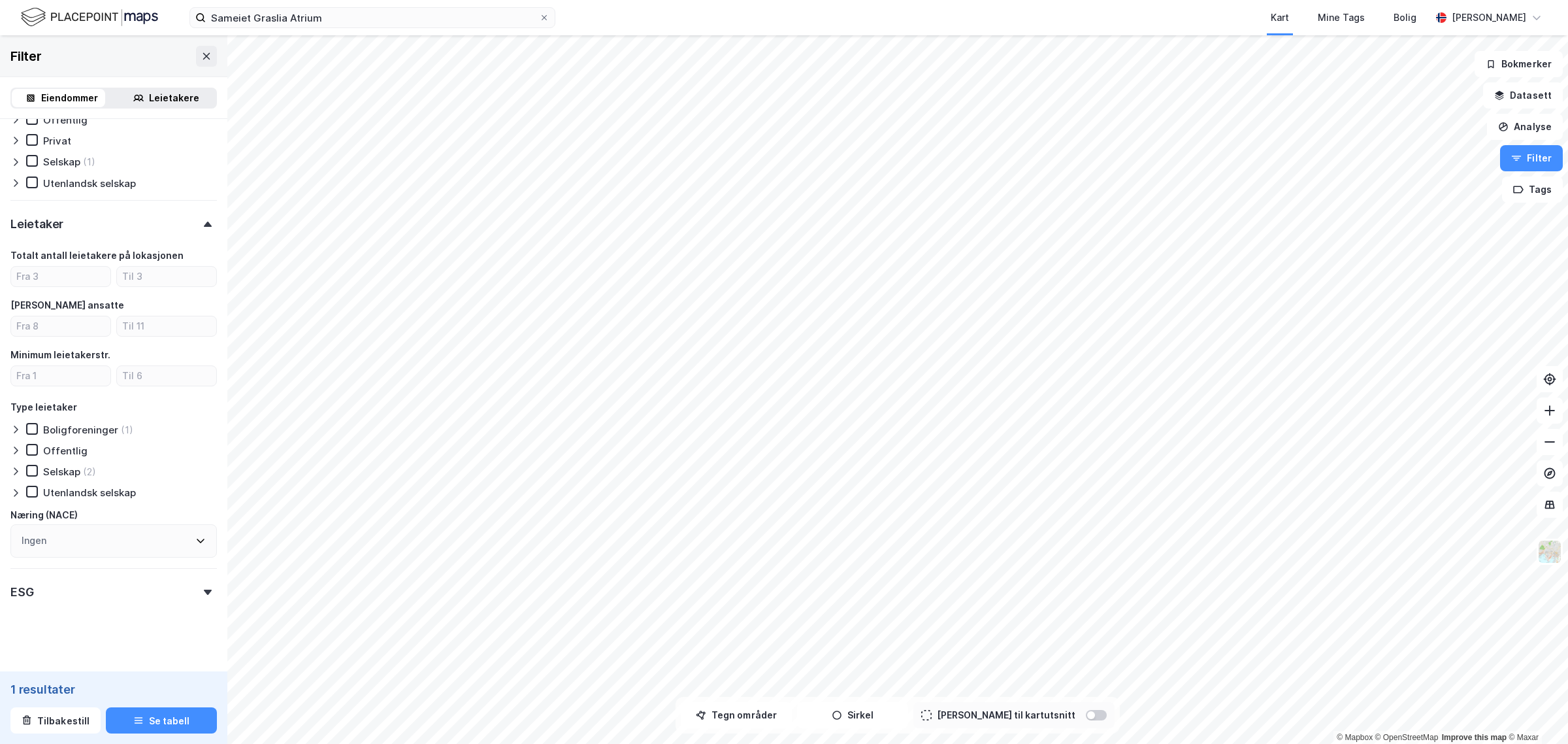
click at [194, 577] on div "ESG" at bounding box center [113, 586] width 207 height 37
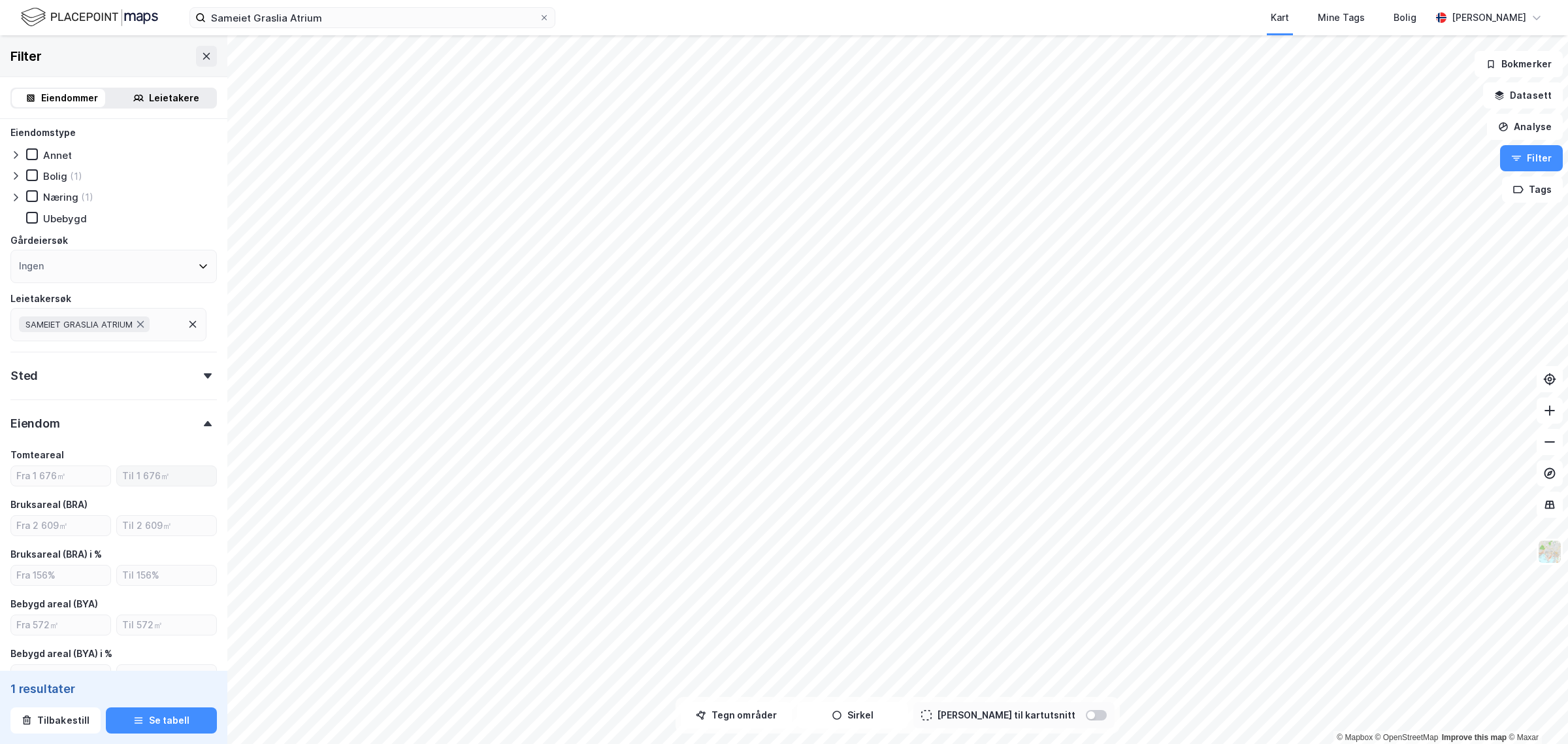
scroll to position [0, 0]
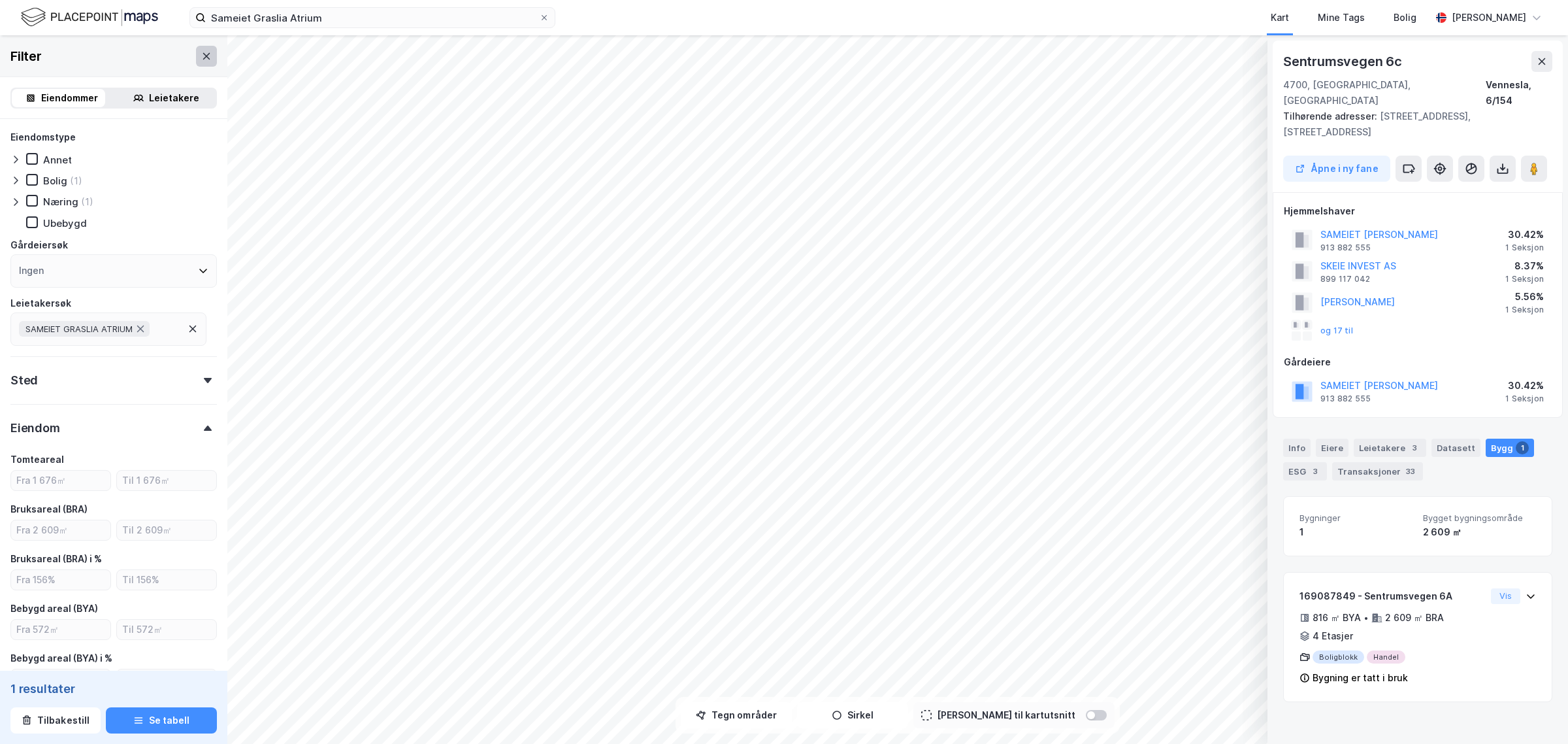
drag, startPoint x: 180, startPoint y: 54, endPoint x: 188, endPoint y: 53, distance: 8.1
click at [184, 54] on div "Filter" at bounding box center [113, 56] width 227 height 42
click at [201, 53] on icon at bounding box center [206, 56] width 10 height 10
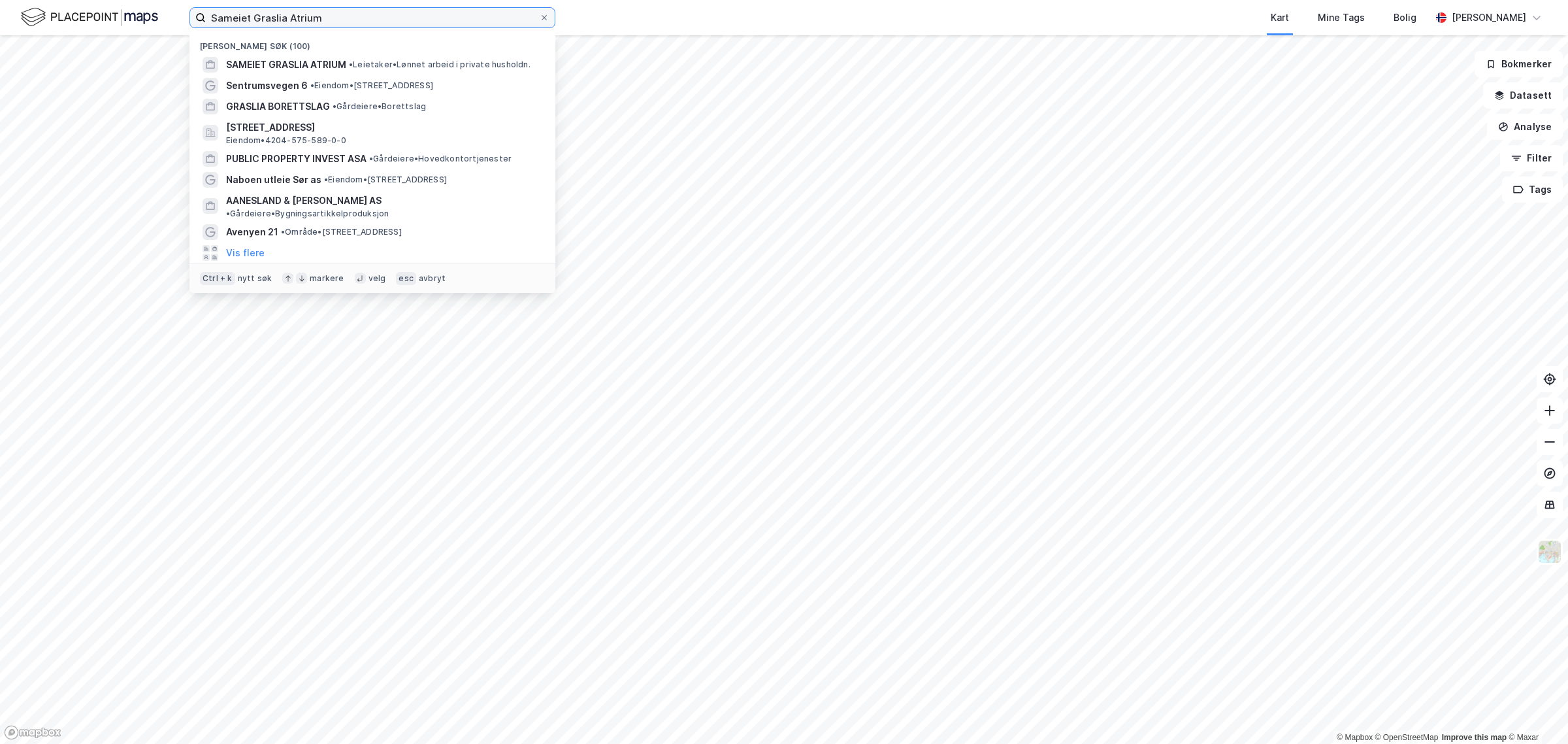
drag, startPoint x: 344, startPoint y: 13, endPoint x: 200, endPoint y: 9, distance: 144.1
click at [200, 9] on label "Sameiet Graslia Atrium" at bounding box center [373, 17] width 366 height 21
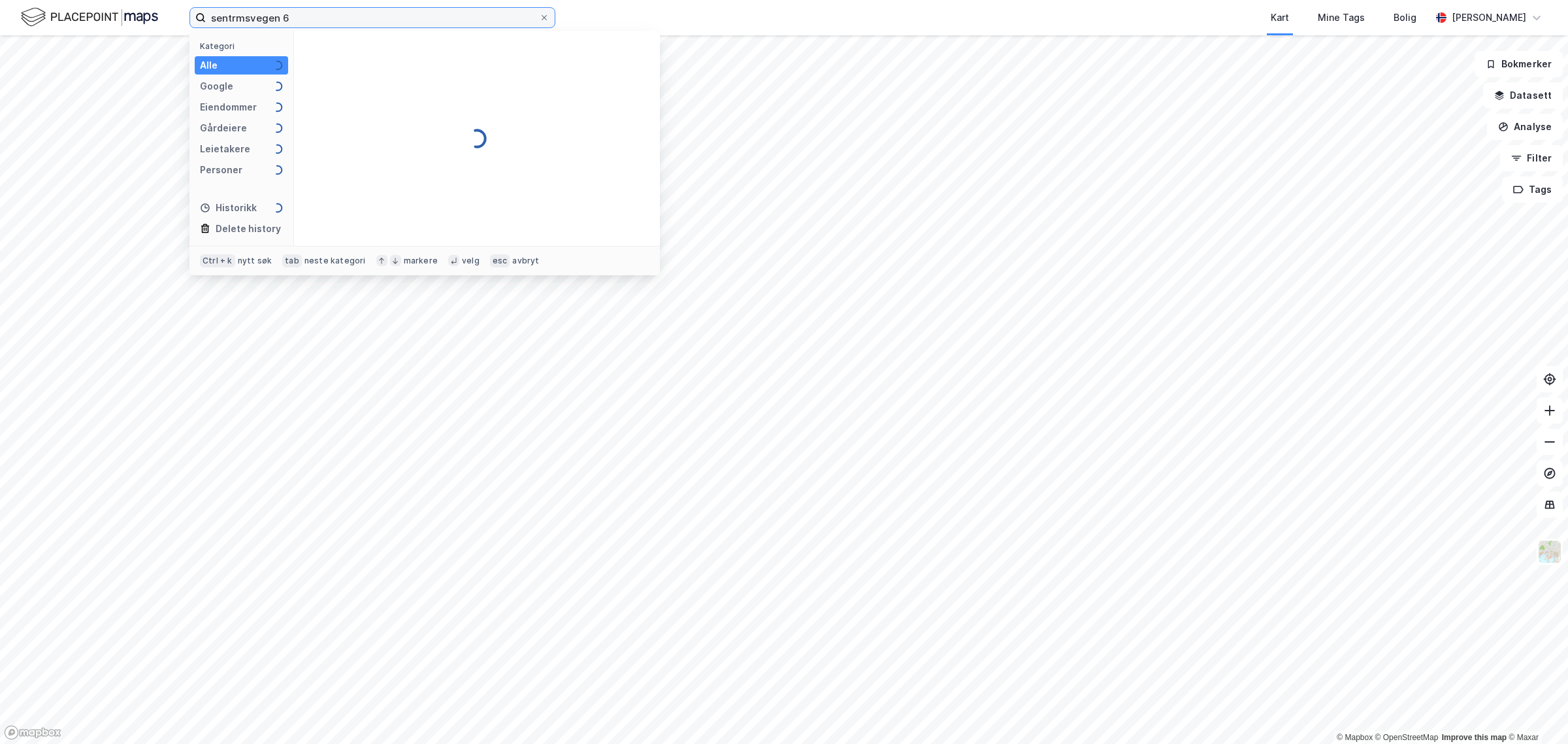
type input "sentrmsvegen 6"
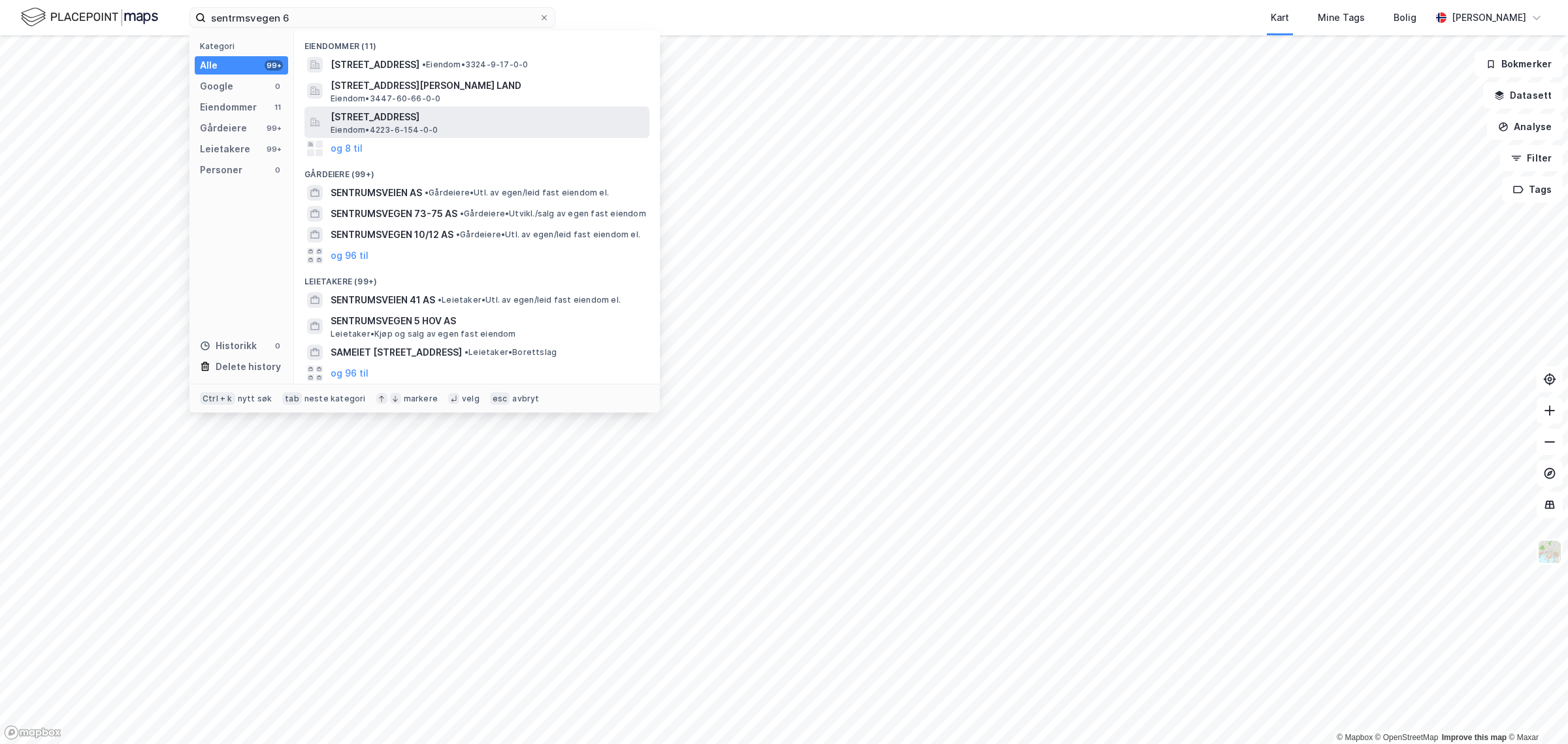
click at [365, 116] on span "[STREET_ADDRESS]" at bounding box center [487, 117] width 314 height 16
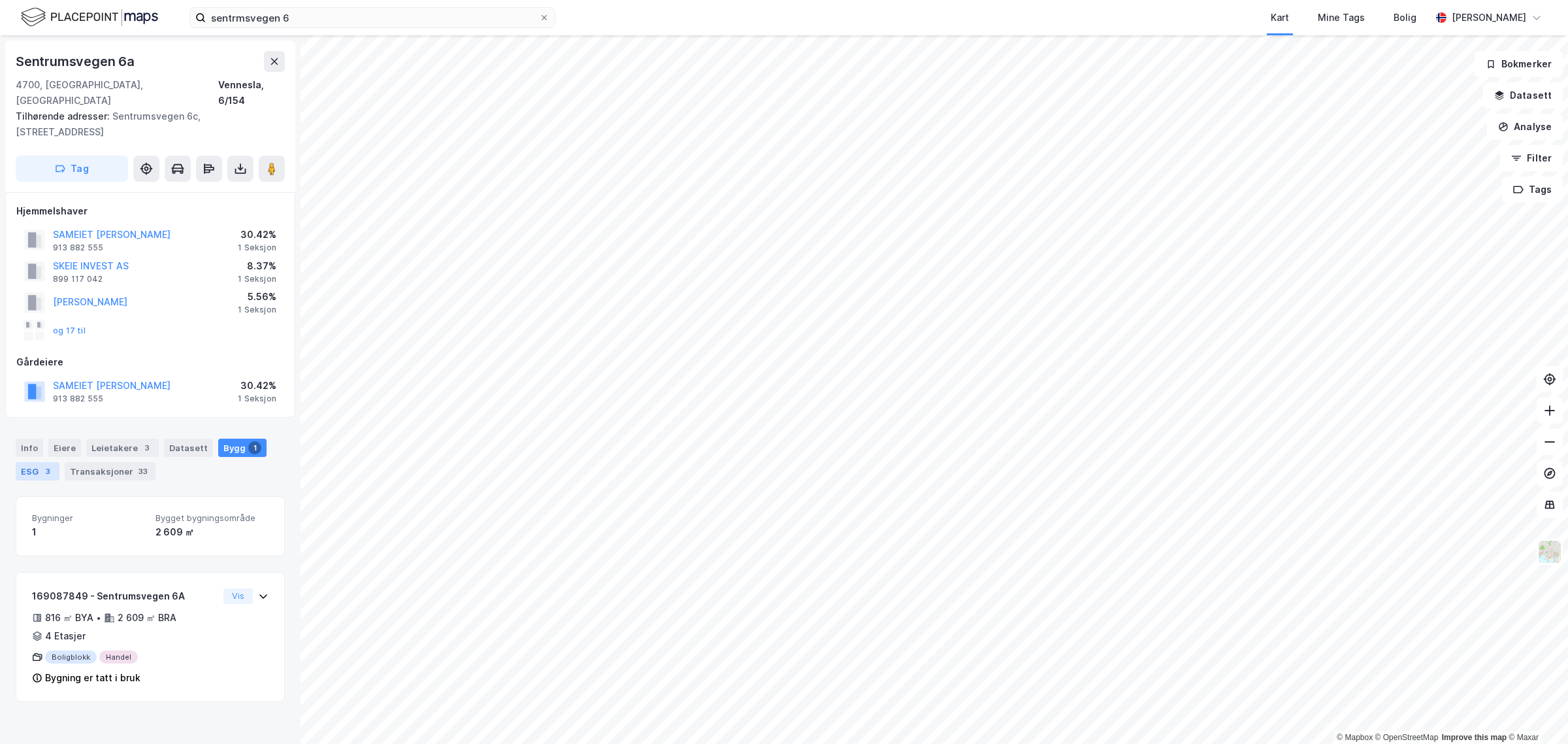
click at [42, 465] on div "3" at bounding box center [47, 471] width 13 height 13
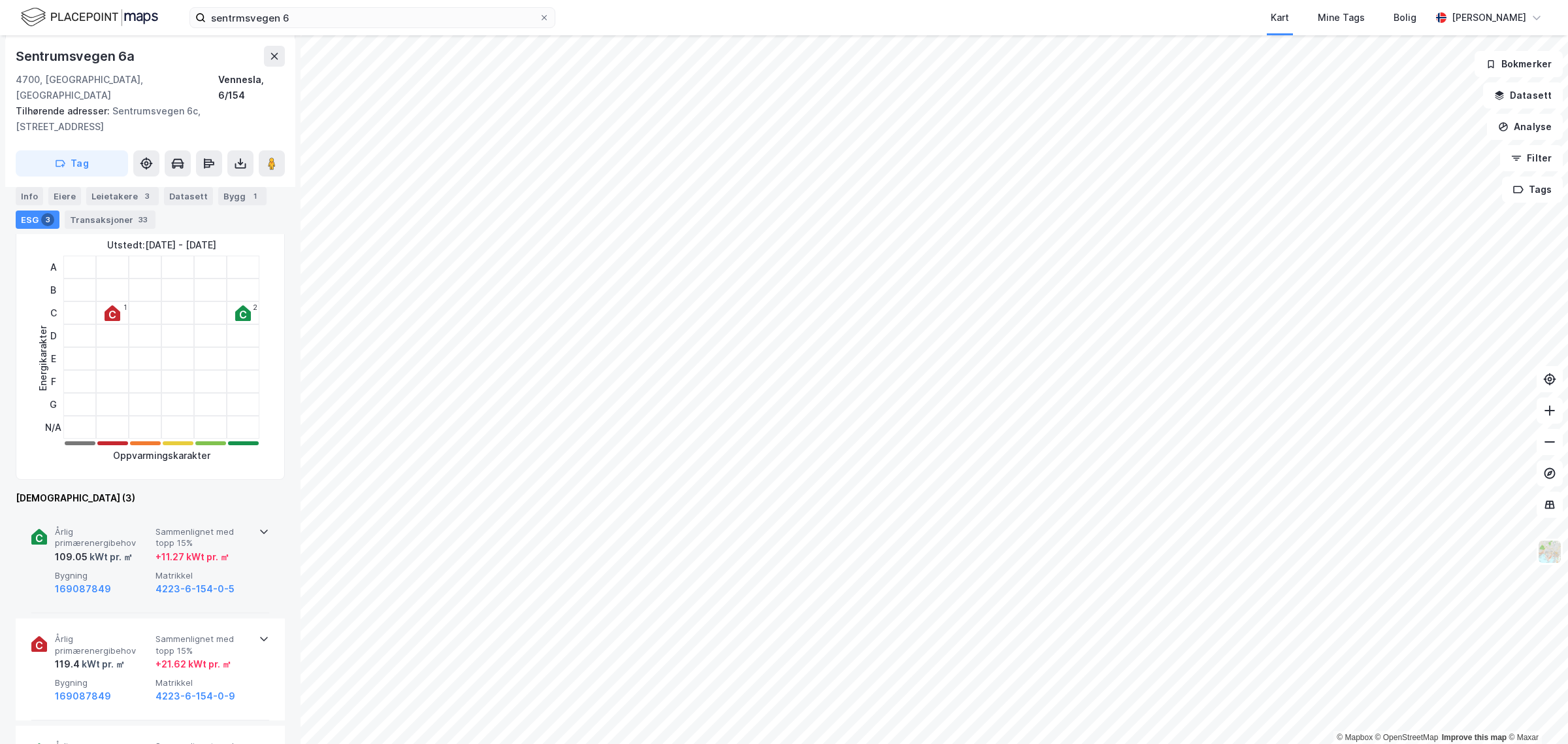
scroll to position [327, 0]
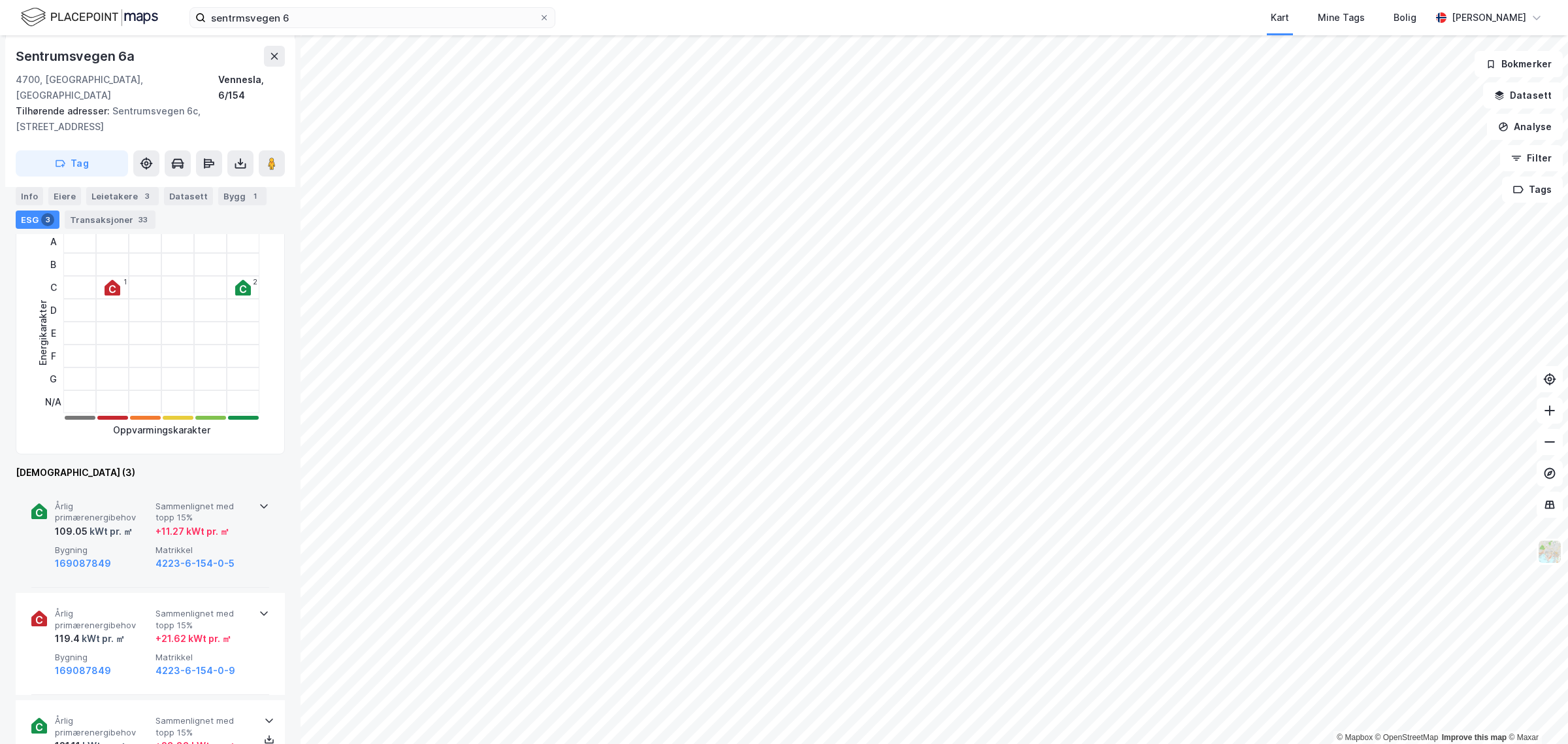
click at [259, 501] on icon at bounding box center [263, 506] width 10 height 10
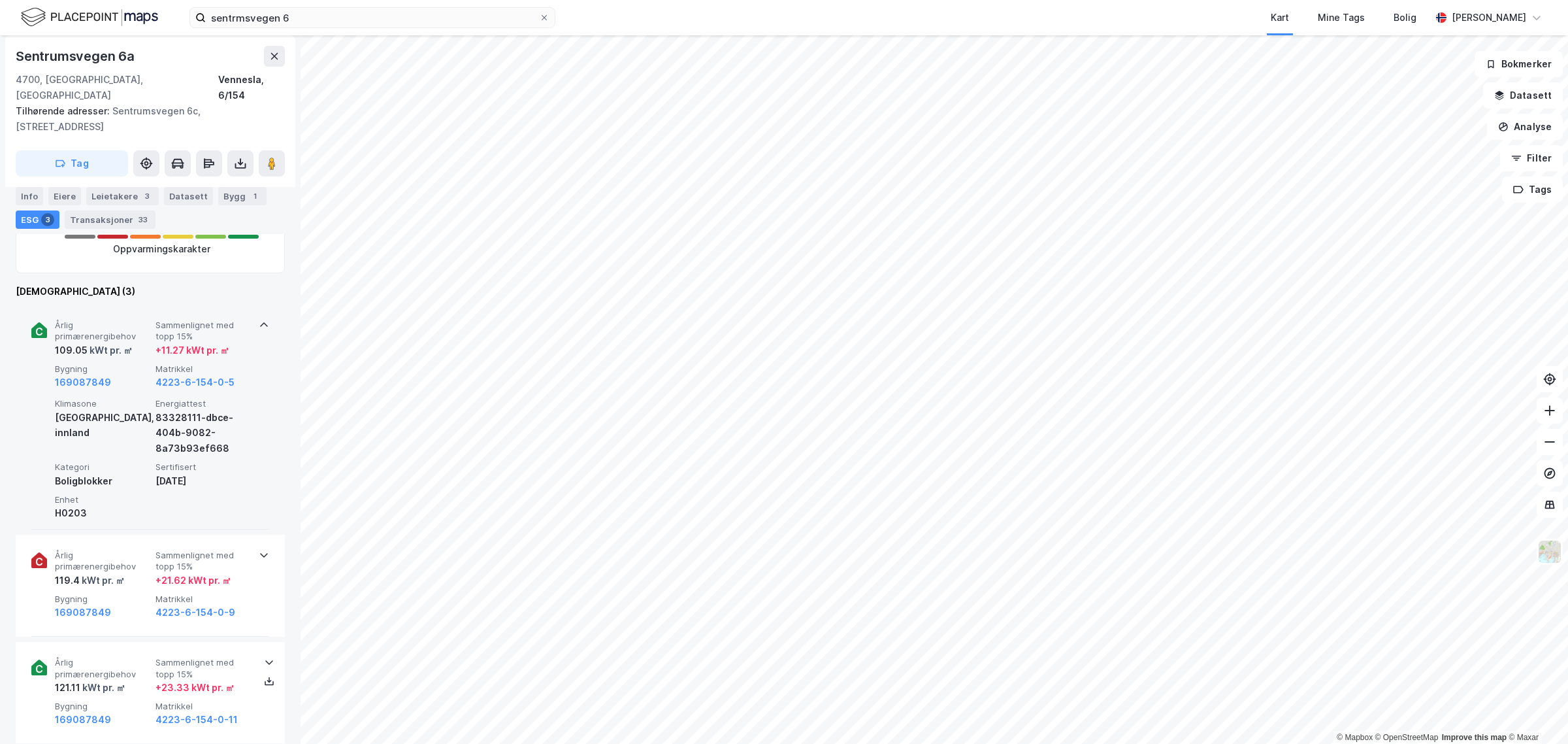
scroll to position [517, 0]
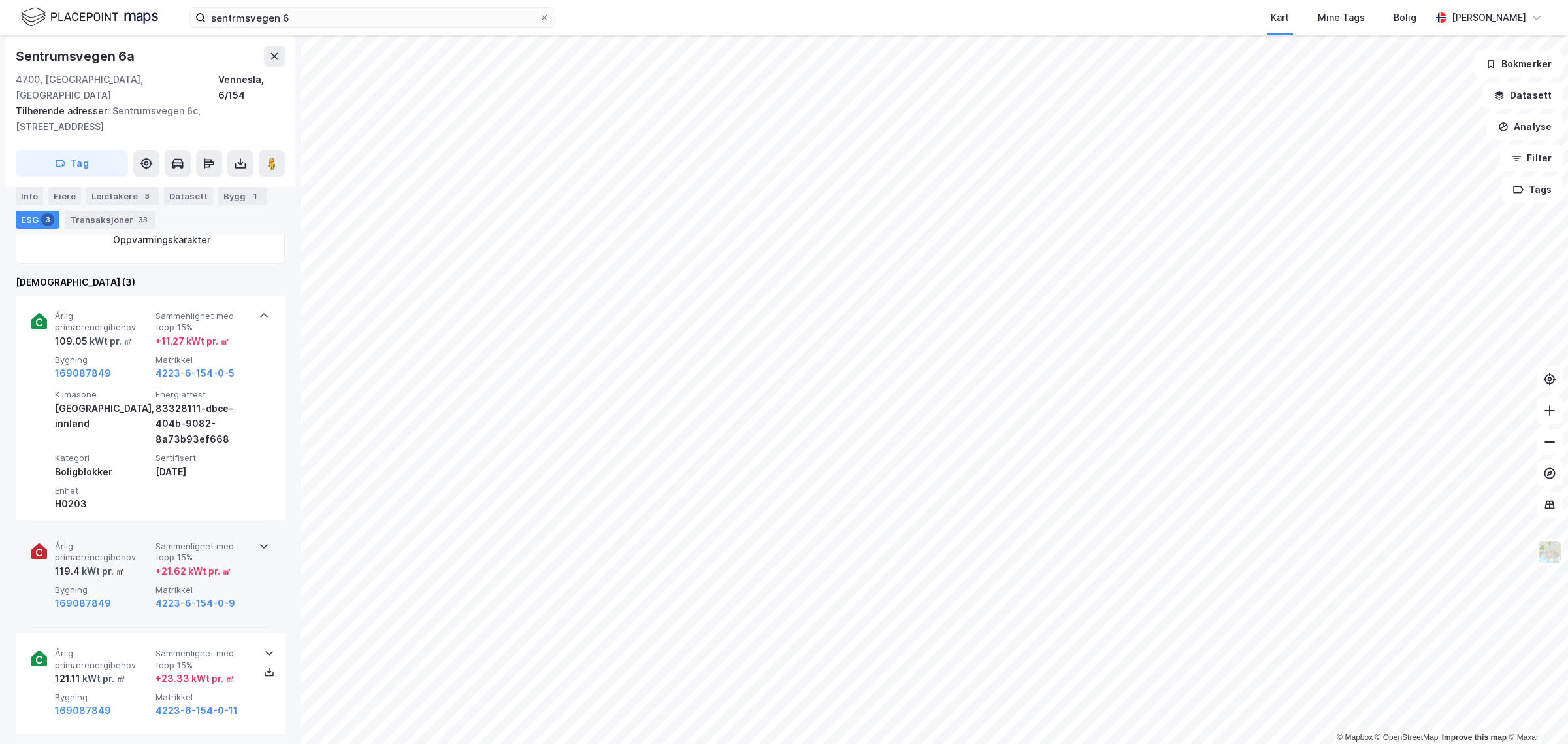
click at [259, 540] on icon at bounding box center [263, 545] width 10 height 10
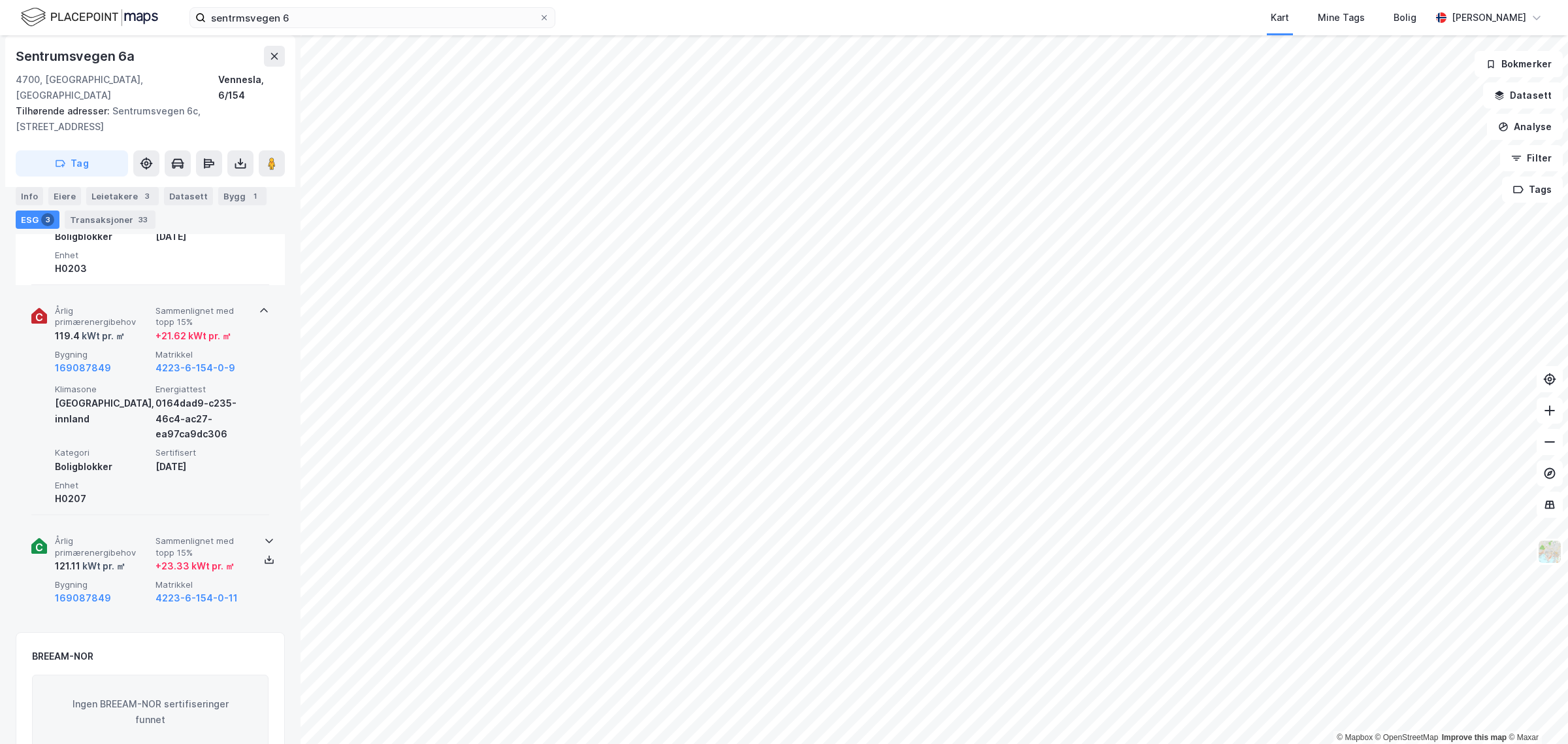
scroll to position [762, 0]
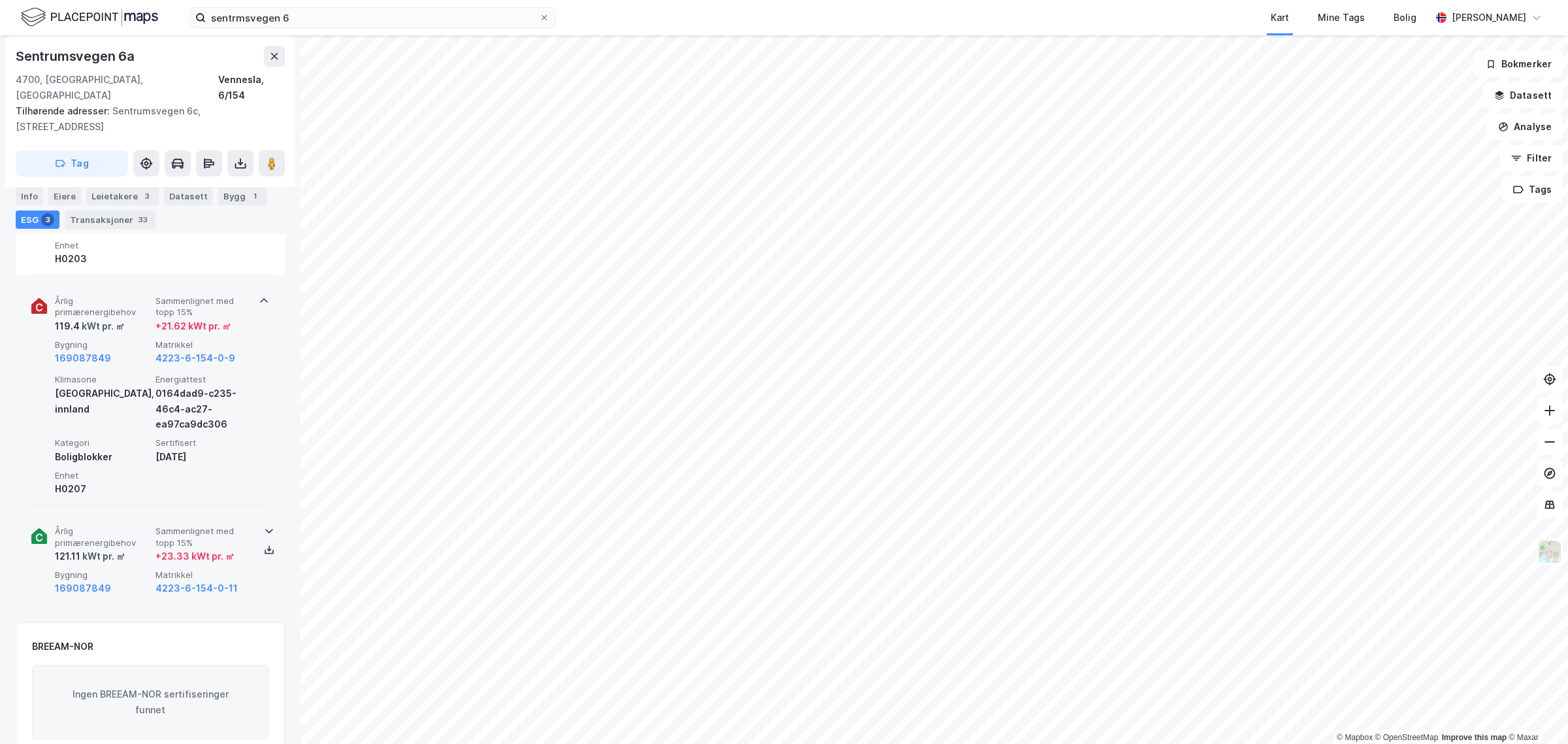
click at [264, 525] on icon at bounding box center [269, 530] width 10 height 10
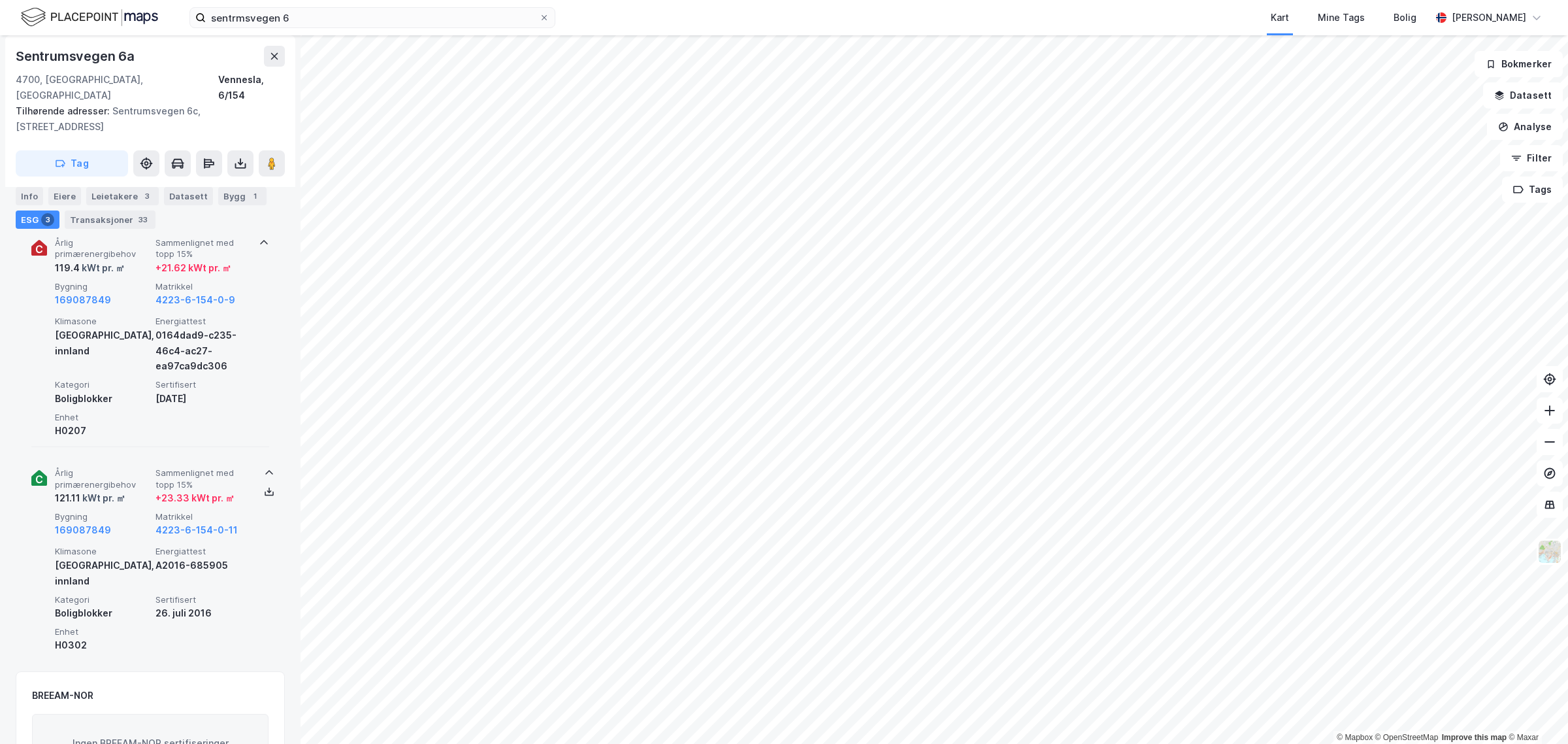
scroll to position [817, 0]
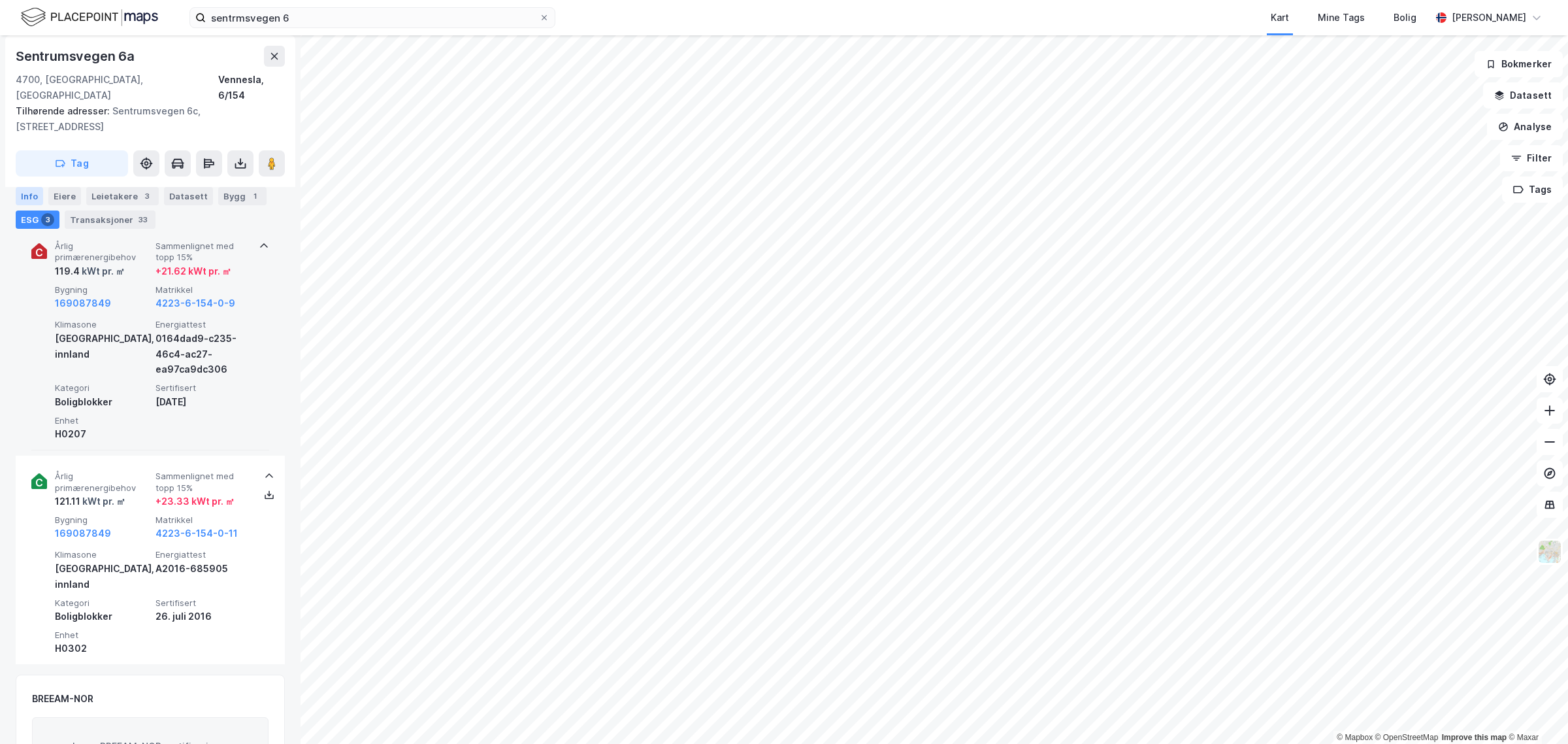
click at [33, 190] on div "Info" at bounding box center [29, 196] width 28 height 18
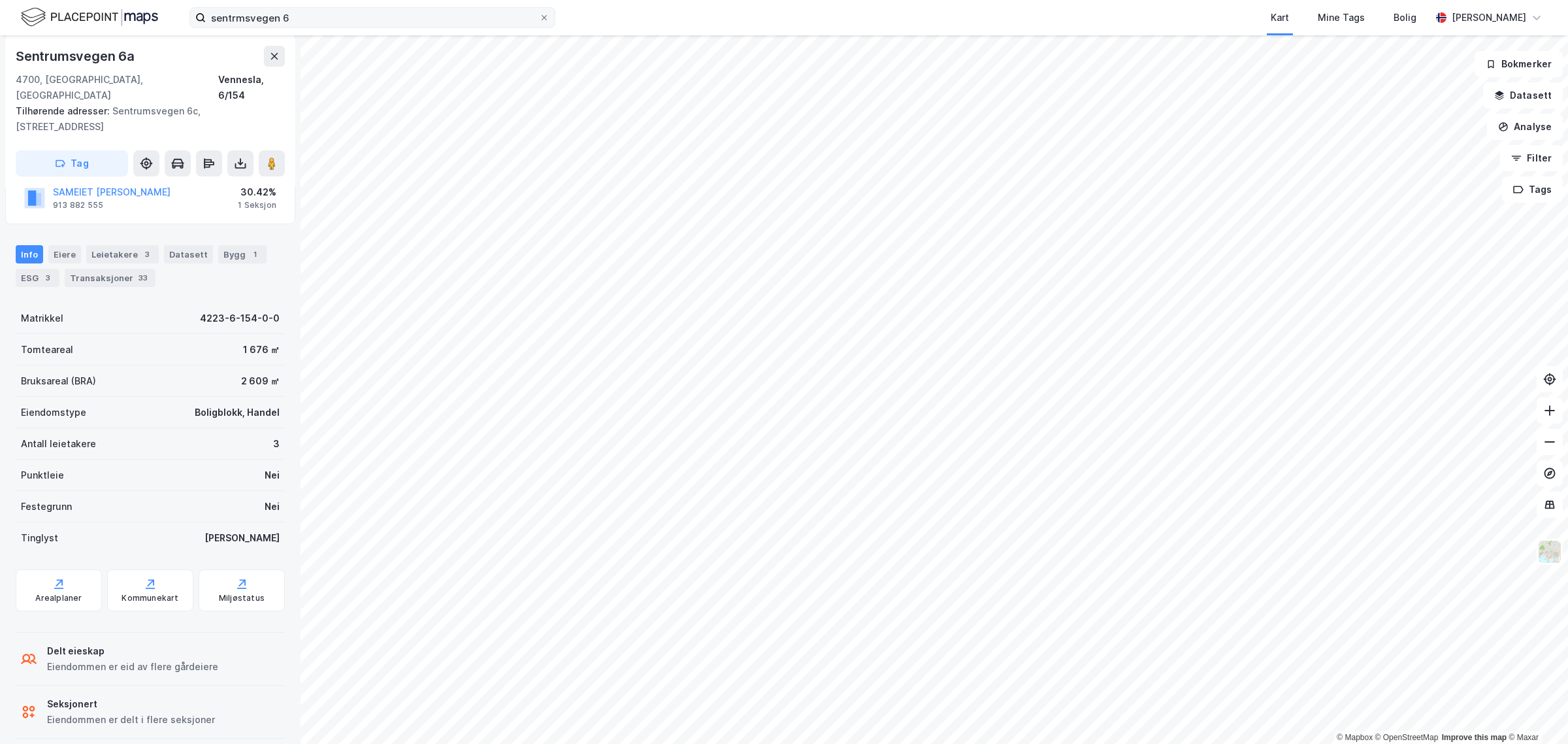
scroll to position [193, 0]
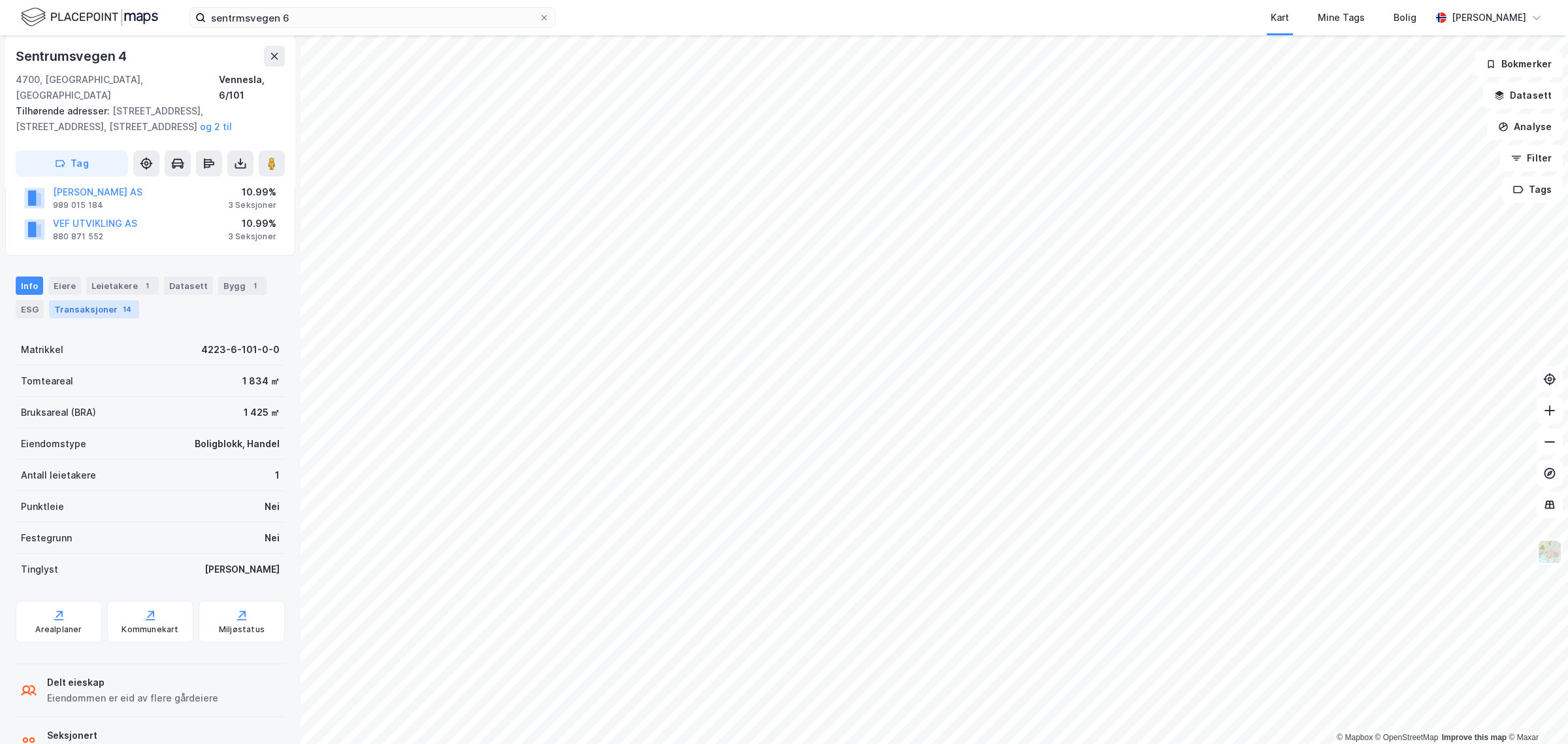
click at [103, 300] on div "Transaksjoner 14" at bounding box center [94, 309] width 90 height 18
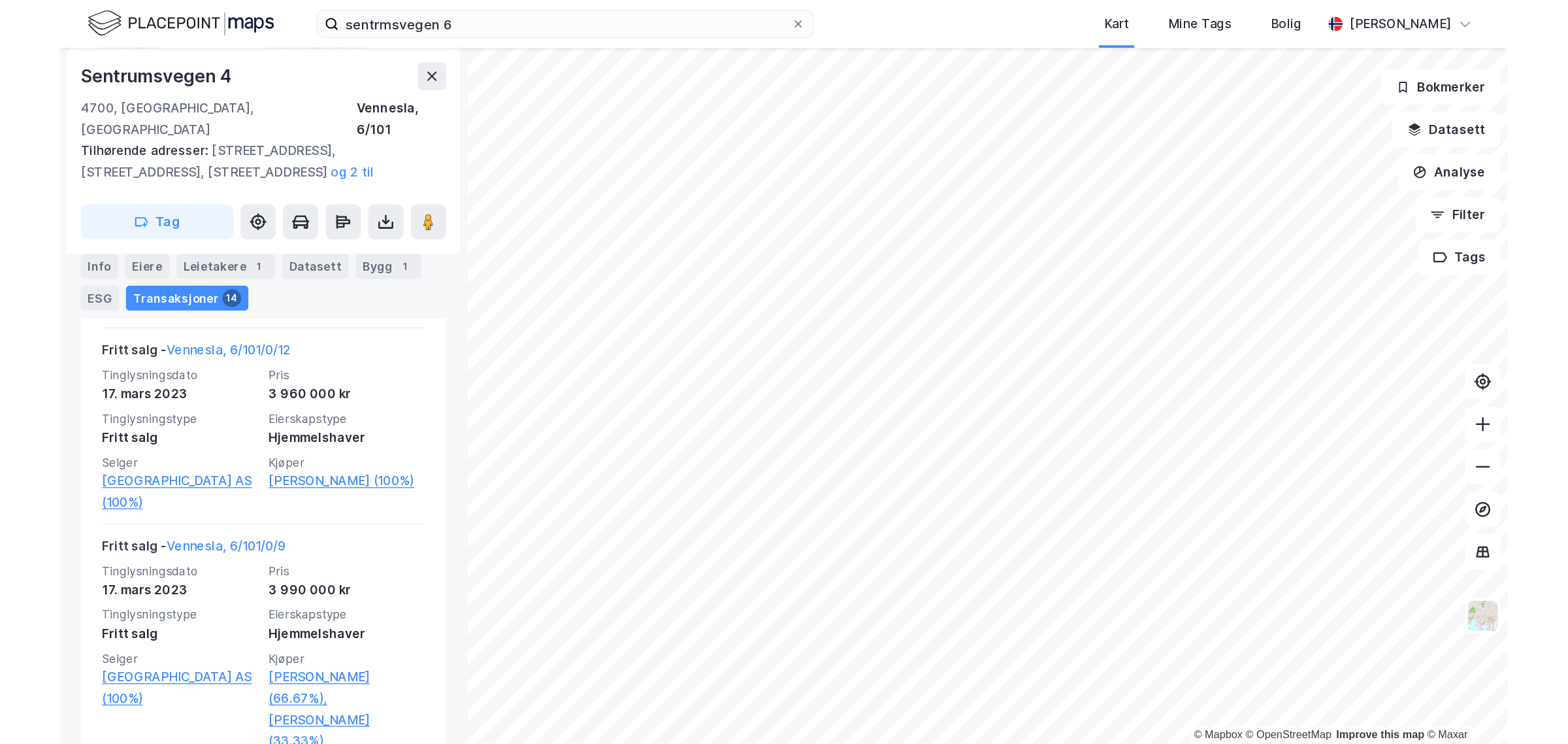
scroll to position [1691, 0]
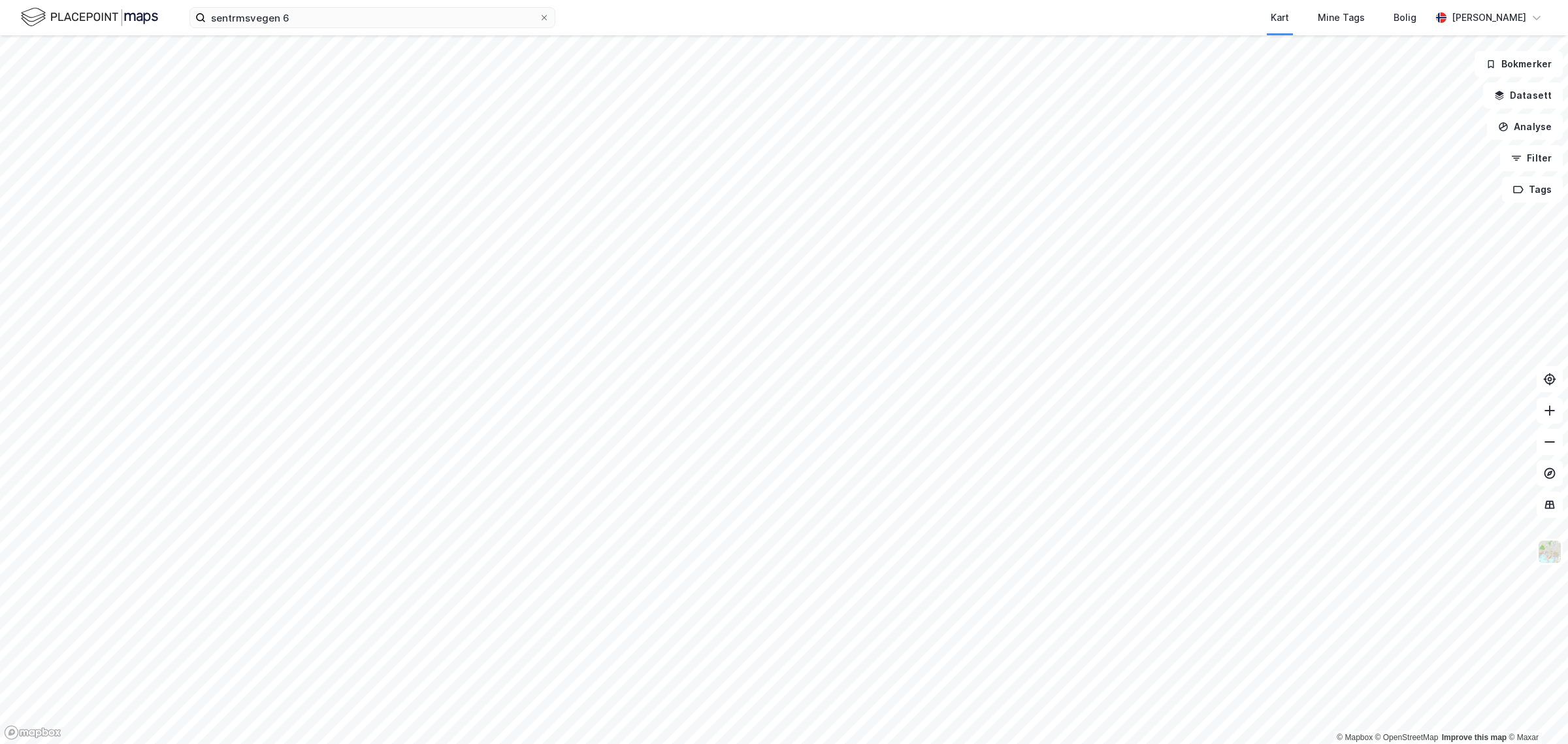
click at [828, 743] on html "sentrmsvegen 6 Kart Mine Tags Bolig [PERSON_NAME] © Mapbox © OpenStreetMap Impr…" at bounding box center [784, 372] width 1568 height 744
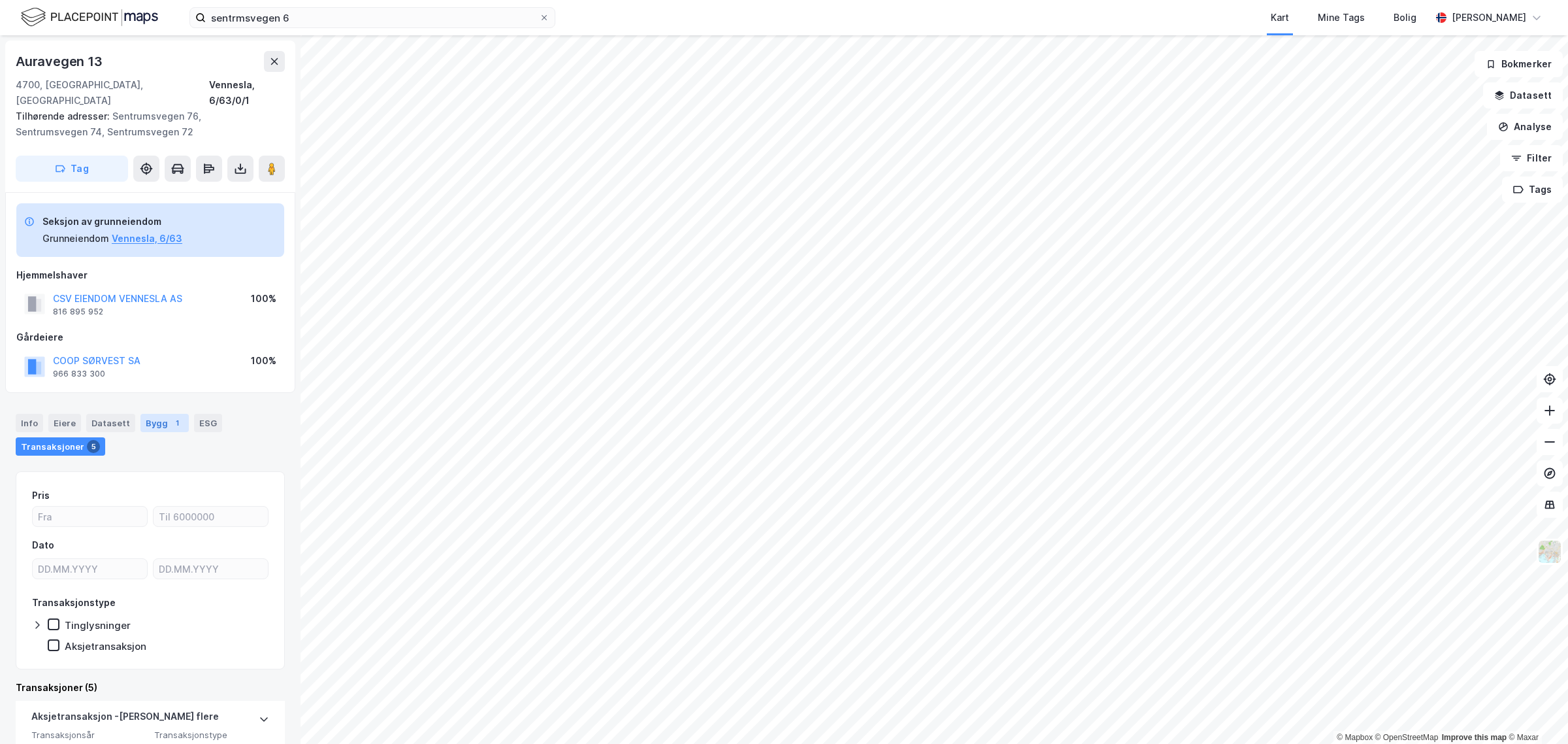
click at [152, 414] on div "Bygg 1" at bounding box center [165, 422] width 49 height 18
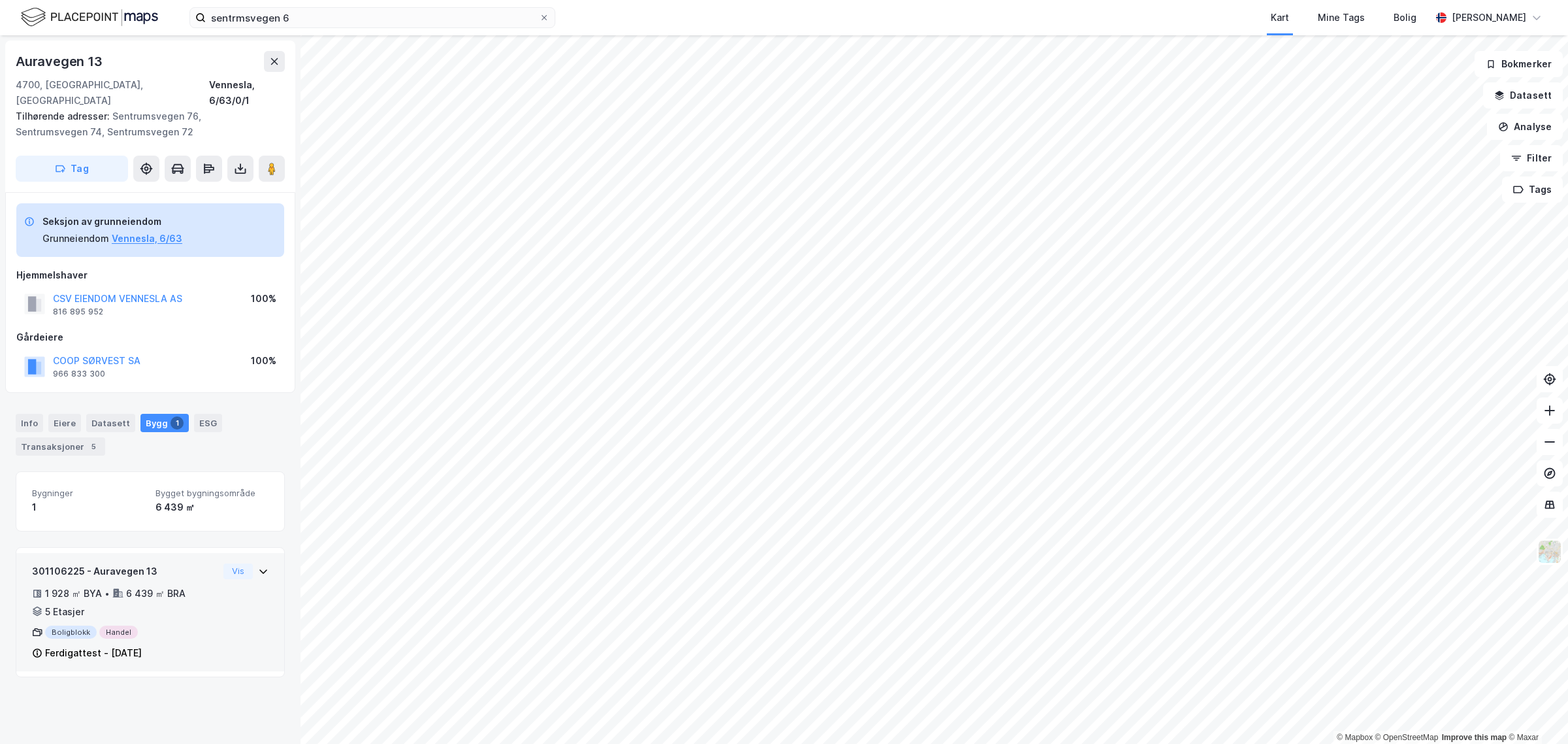
click at [258, 566] on icon at bounding box center [263, 571] width 10 height 10
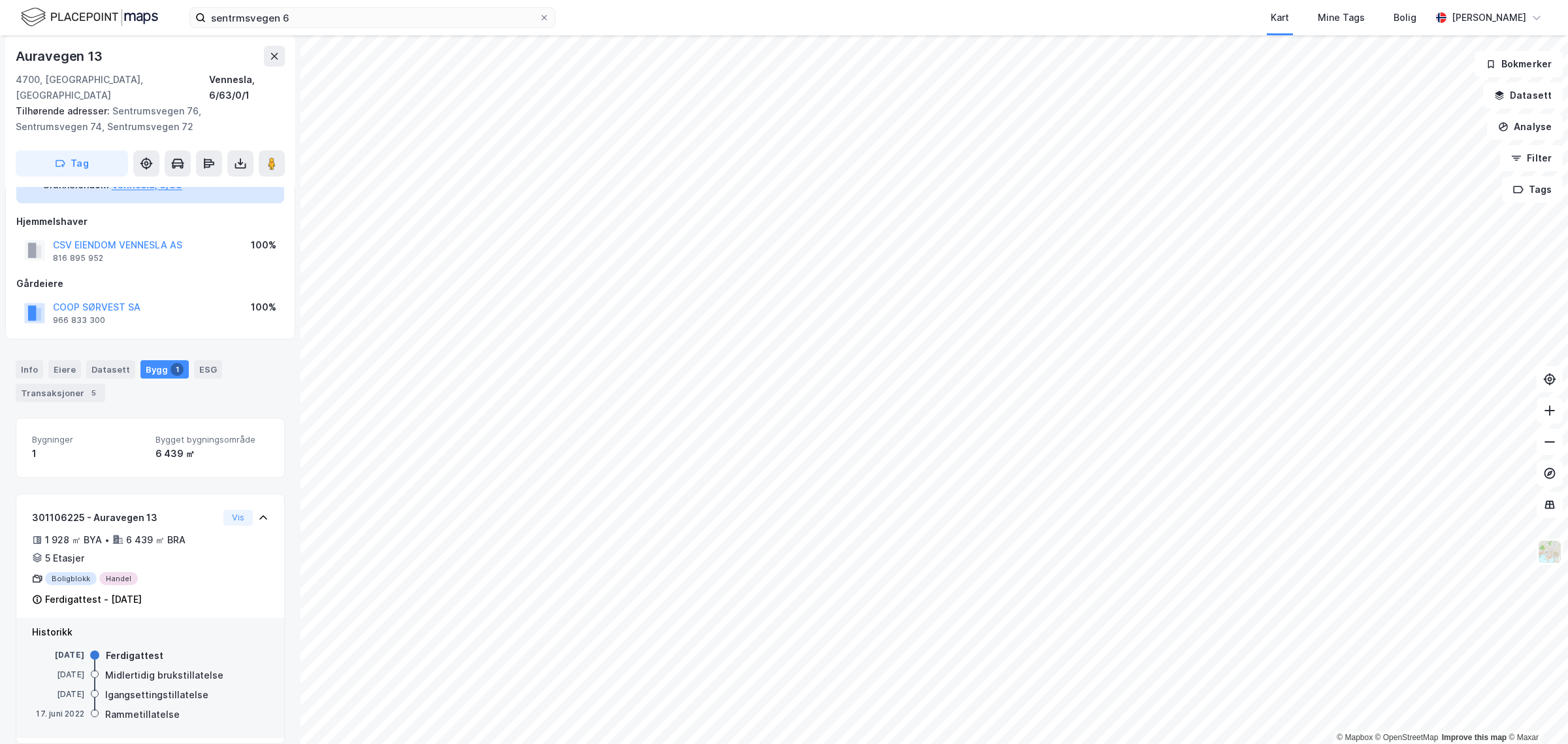
click at [28, 360] on div "Info" at bounding box center [29, 369] width 28 height 18
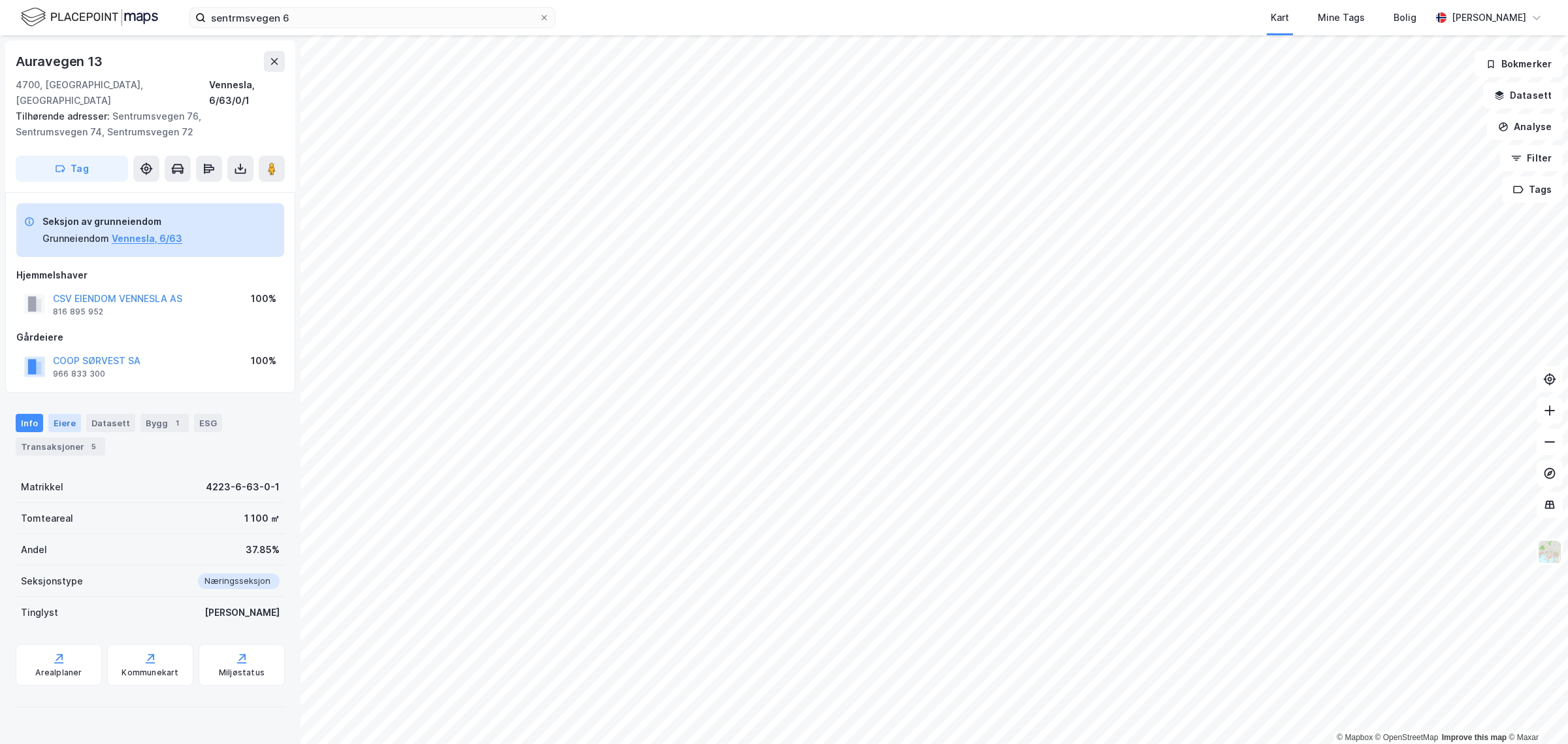
click at [65, 414] on div "Eiere" at bounding box center [65, 422] width 33 height 18
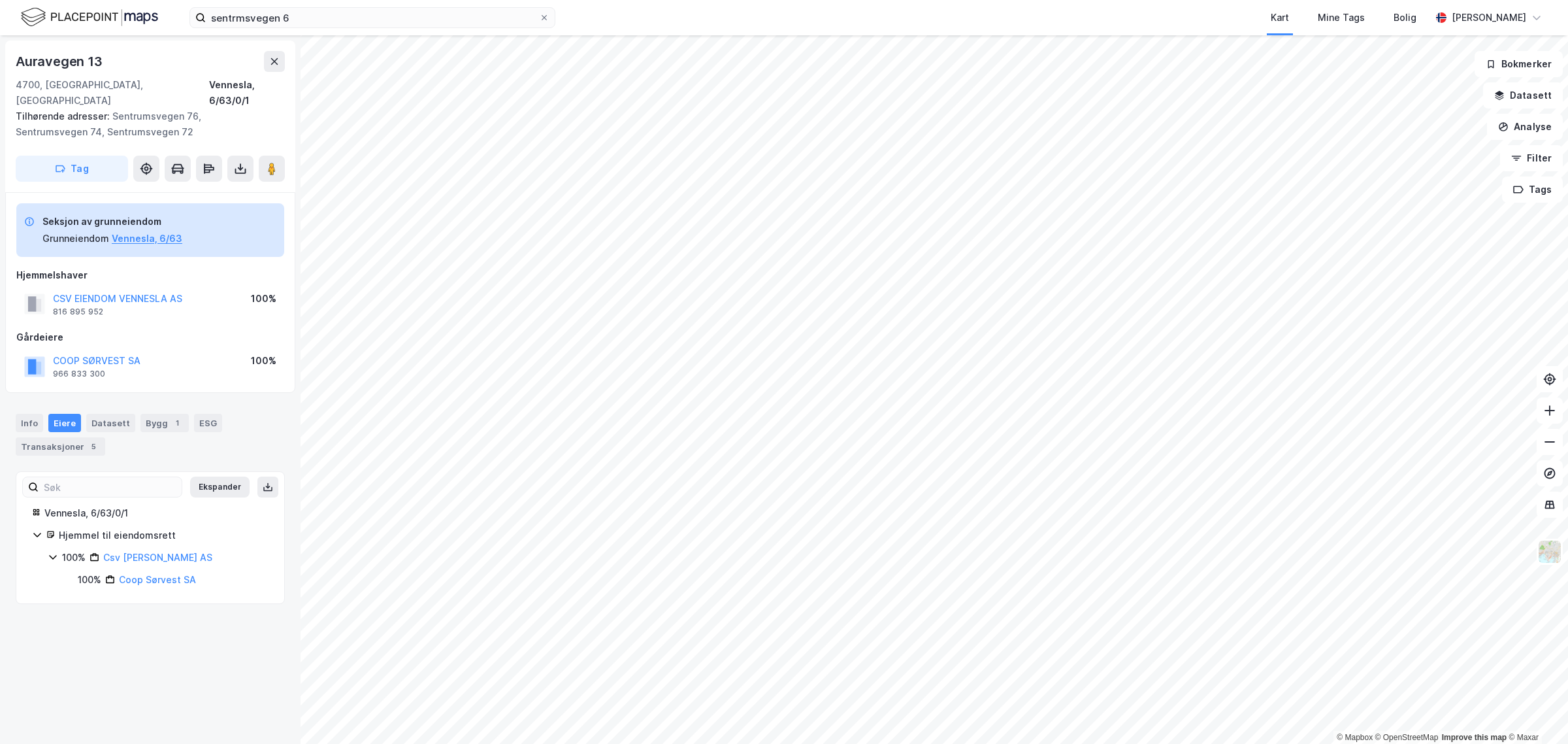
click at [49, 552] on icon at bounding box center [53, 557] width 10 height 10
click at [30, 517] on div "Vennesla, 6/63/0/1 Hjemmel til eiendomsrett 100% Csv [PERSON_NAME] AS" at bounding box center [150, 536] width 268 height 60
click at [61, 550] on div "100% Csv [PERSON_NAME] AS" at bounding box center [158, 558] width 221 height 16
click at [93, 65] on div "Auravegen 13" at bounding box center [61, 61] width 90 height 21
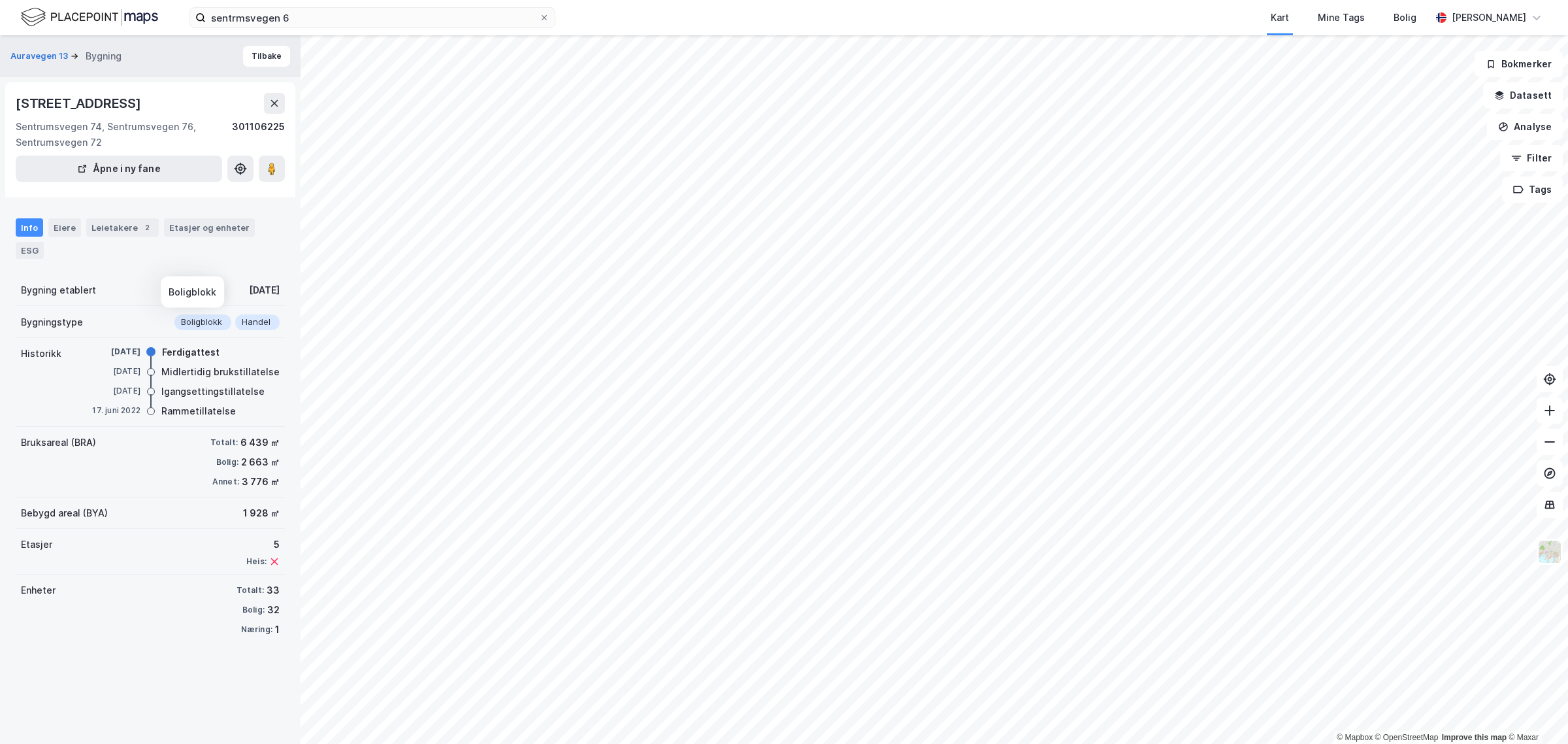
click at [191, 323] on div "Boligblokk" at bounding box center [203, 322] width 57 height 16
drag, startPoint x: 271, startPoint y: 606, endPoint x: 258, endPoint y: 606, distance: 13.0
click at [258, 606] on div "Enheter Totalt: 33 Bolig: 32 Næring: 1" at bounding box center [150, 610] width 269 height 71
click at [132, 484] on div "Bruksareal (BRA) Totalt: 6 439 ㎡ Bolig: 2 663 ㎡ Annet: 3 776 ㎡" at bounding box center [150, 462] width 269 height 71
click at [1067, 743] on html "sentrmsvegen 6 Kart Mine Tags Bolig [PERSON_NAME] © Mapbox © OpenStreetMap Impr…" at bounding box center [784, 372] width 1568 height 744
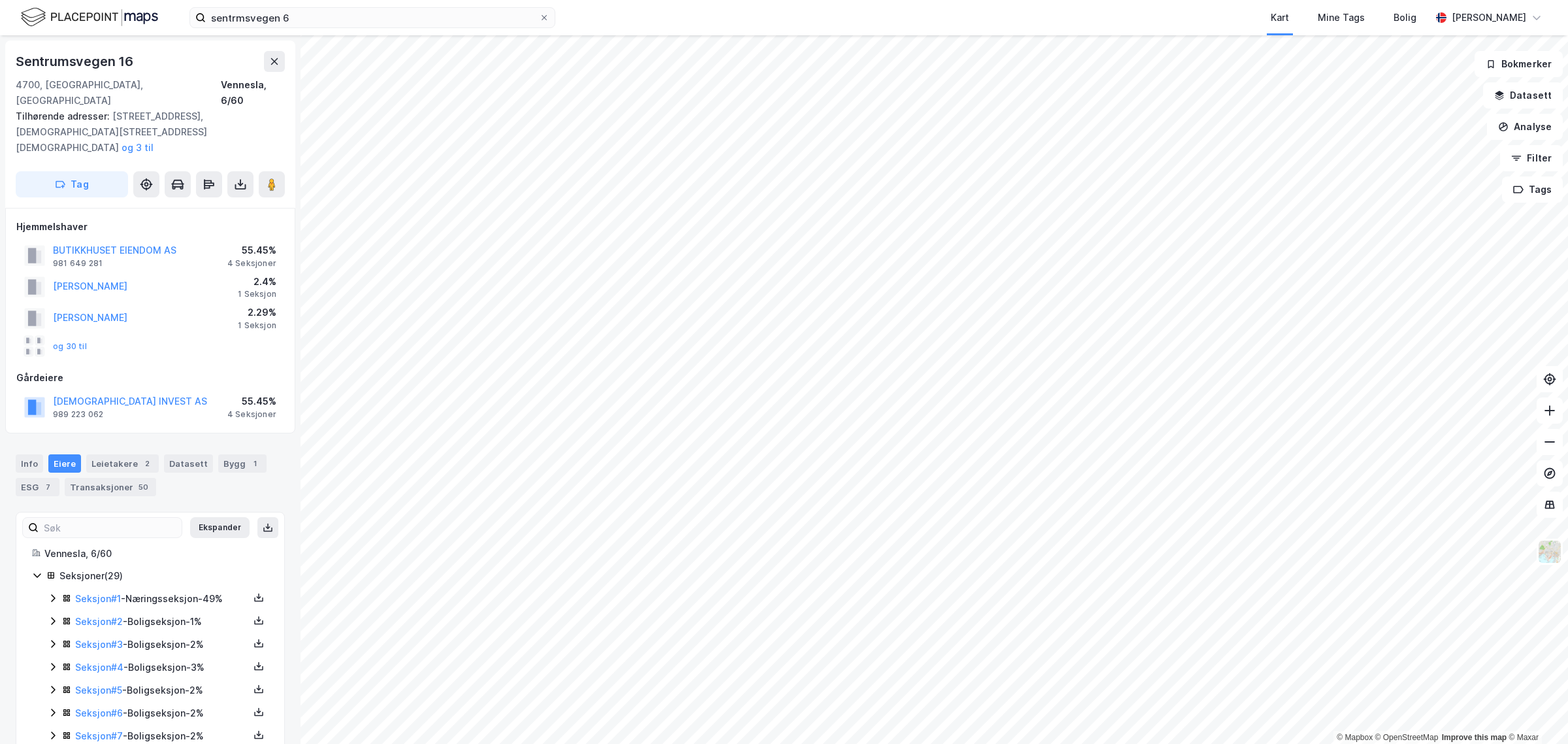
click at [1302, 743] on html "sentrmsvegen 6 Kart Mine Tags Bolig [PERSON_NAME] © Mapbox © OpenStreetMap Impr…" at bounding box center [784, 372] width 1568 height 744
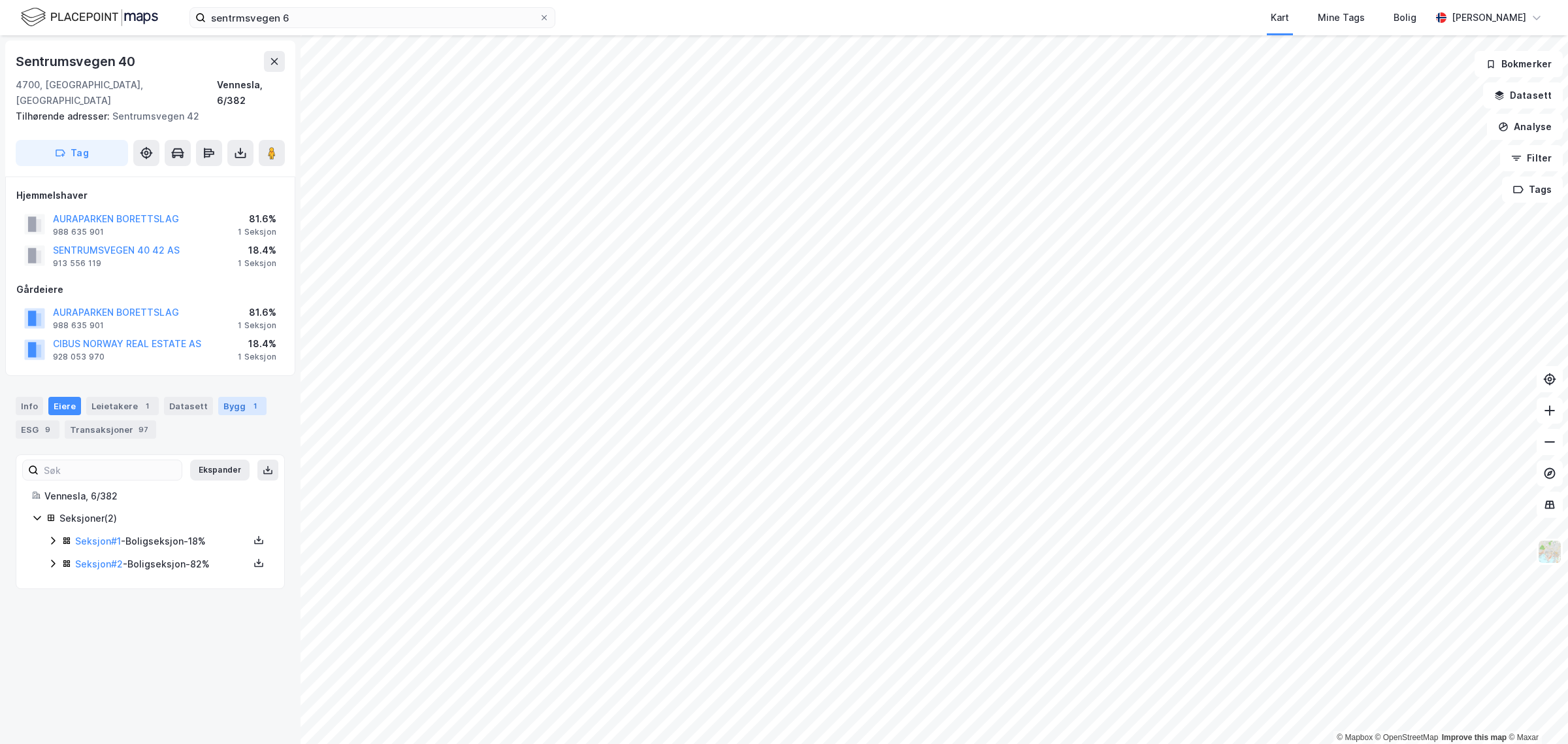
click at [236, 397] on div "Bygg 1" at bounding box center [243, 406] width 49 height 18
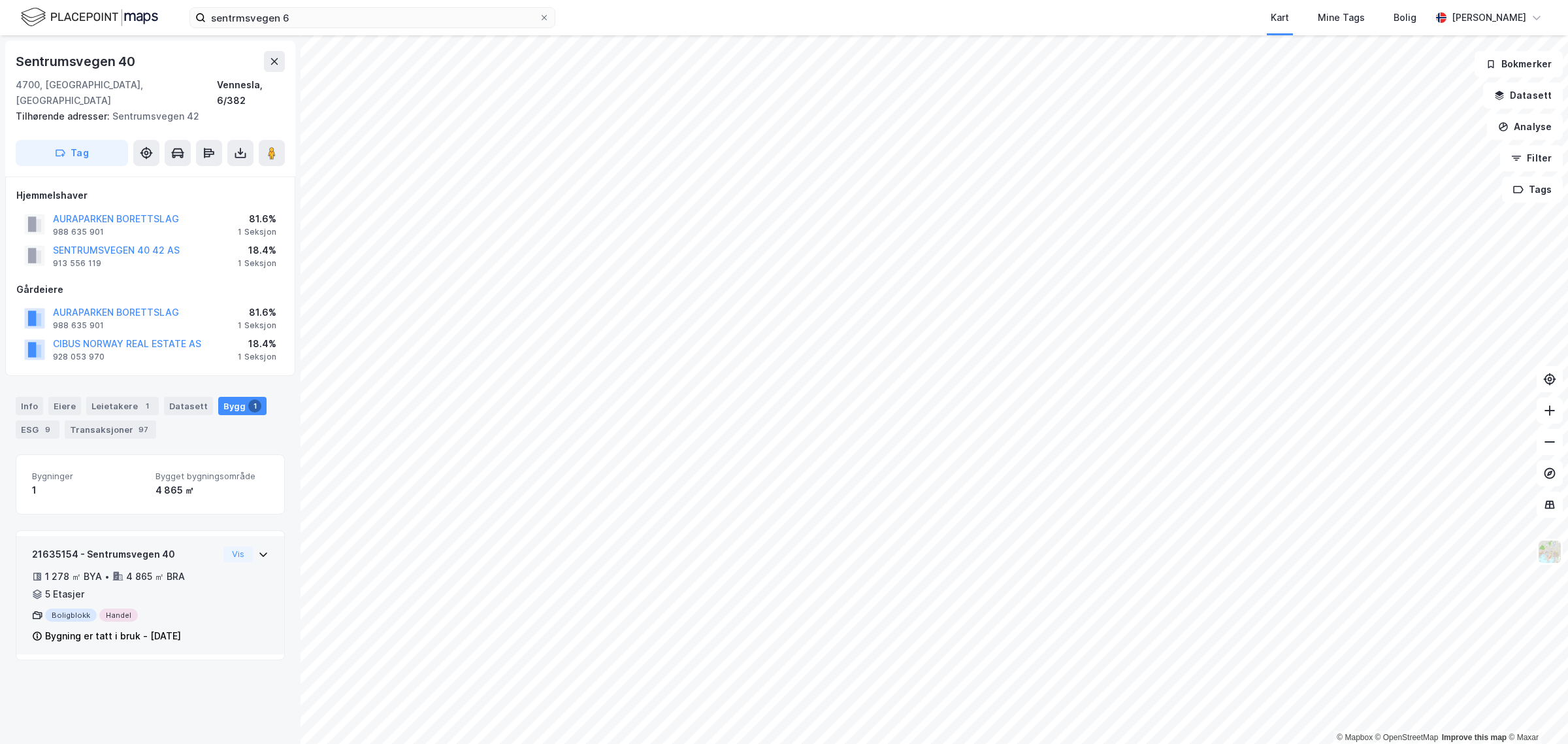
click at [258, 549] on icon at bounding box center [263, 554] width 10 height 10
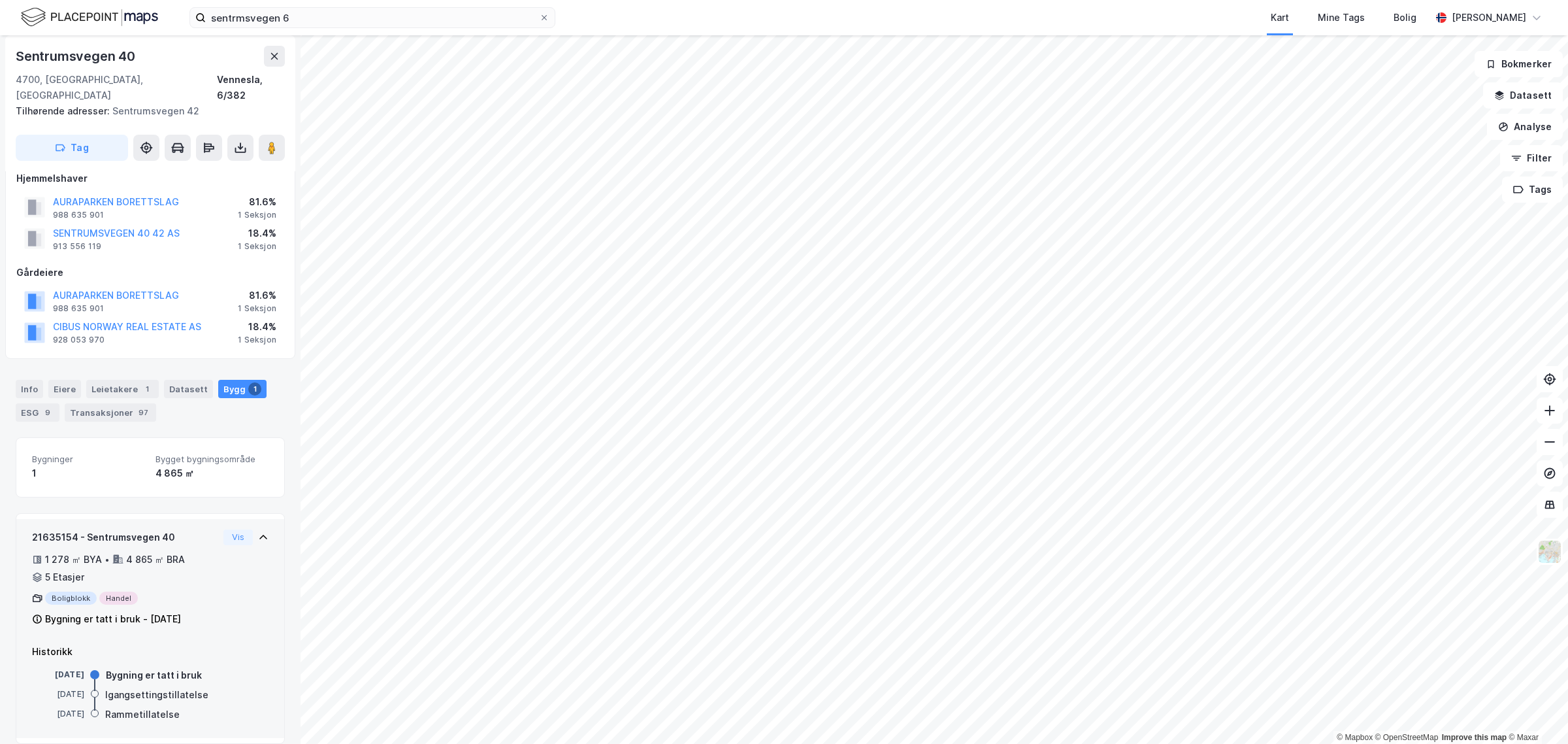
click at [56, 569] on div "5 Etasjer" at bounding box center [64, 577] width 39 height 16
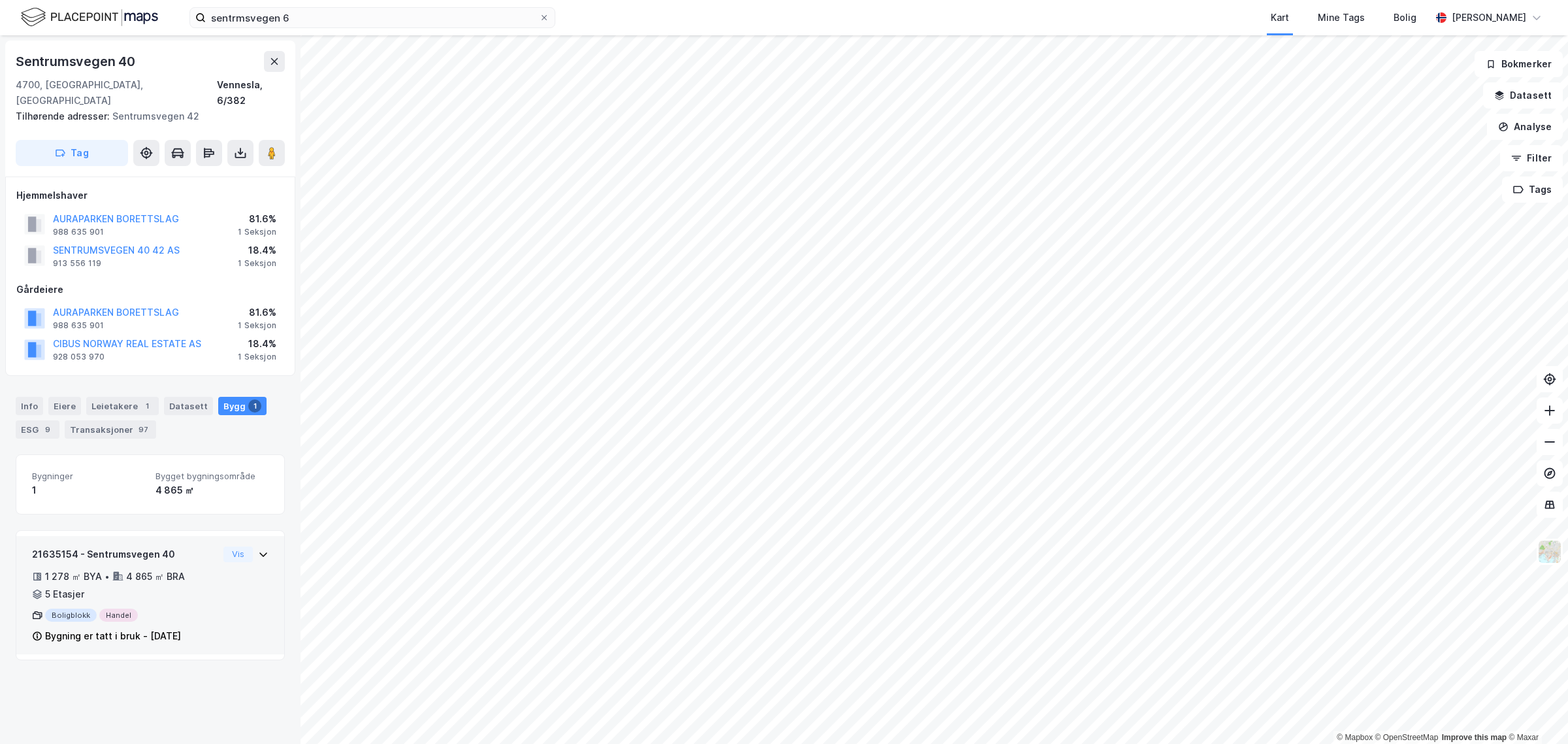
click at [66, 587] on div "5 Etasjer" at bounding box center [64, 595] width 39 height 16
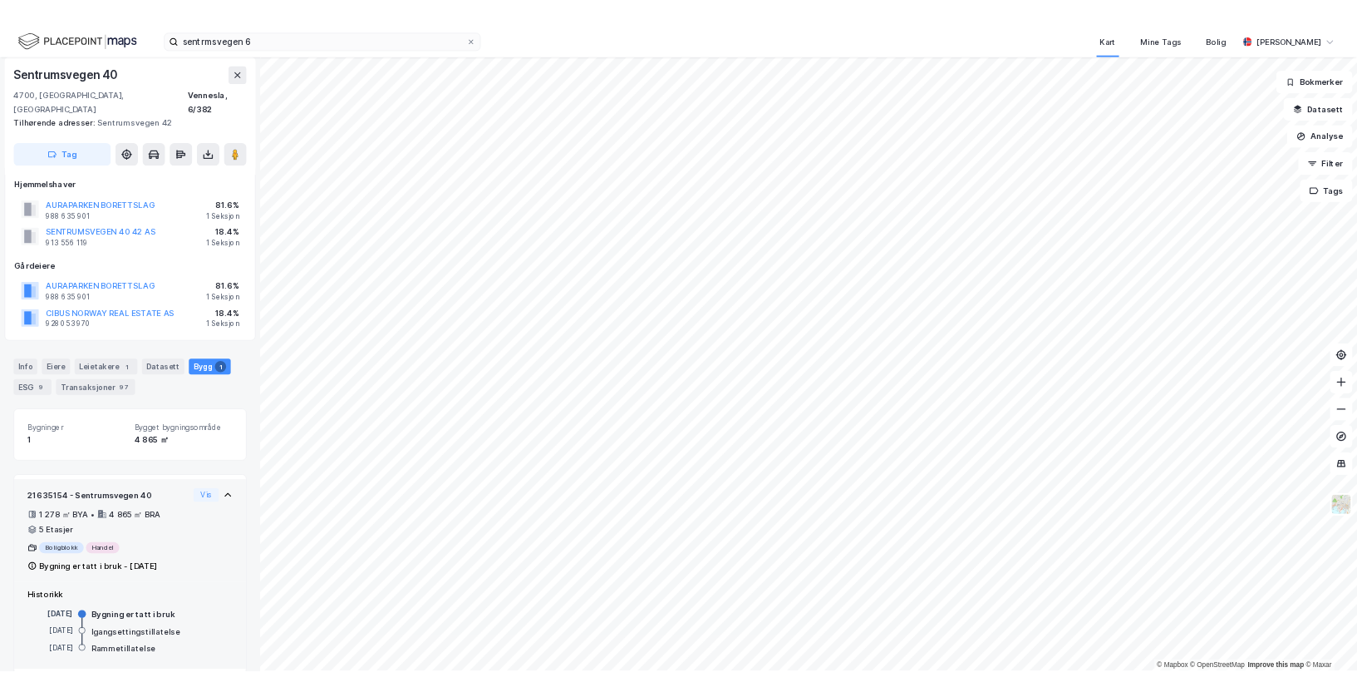
scroll to position [22, 0]
